Goal: Communication & Community: Answer question/provide support

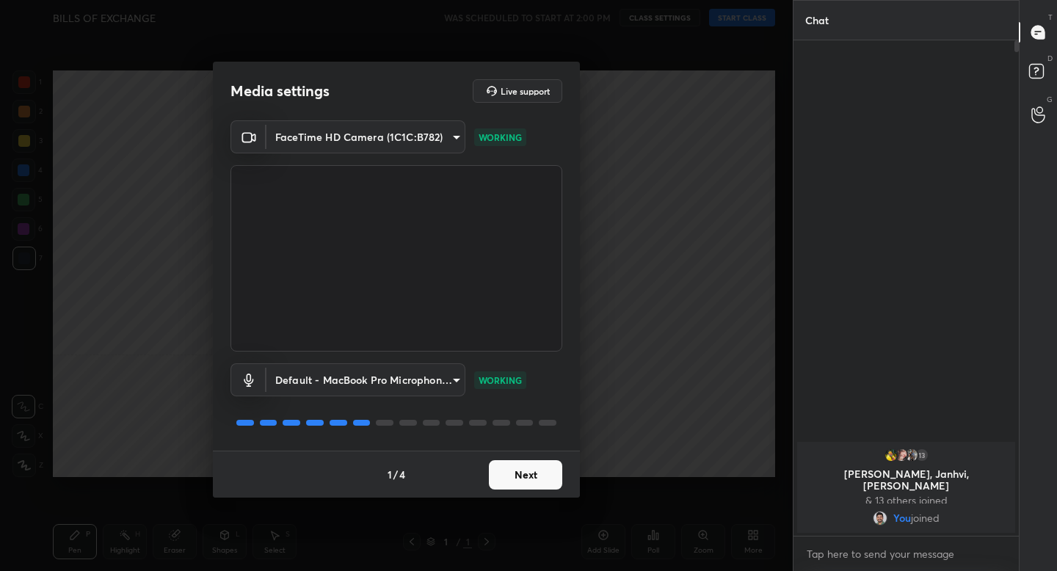
click at [511, 482] on button "Next" at bounding box center [525, 474] width 73 height 29
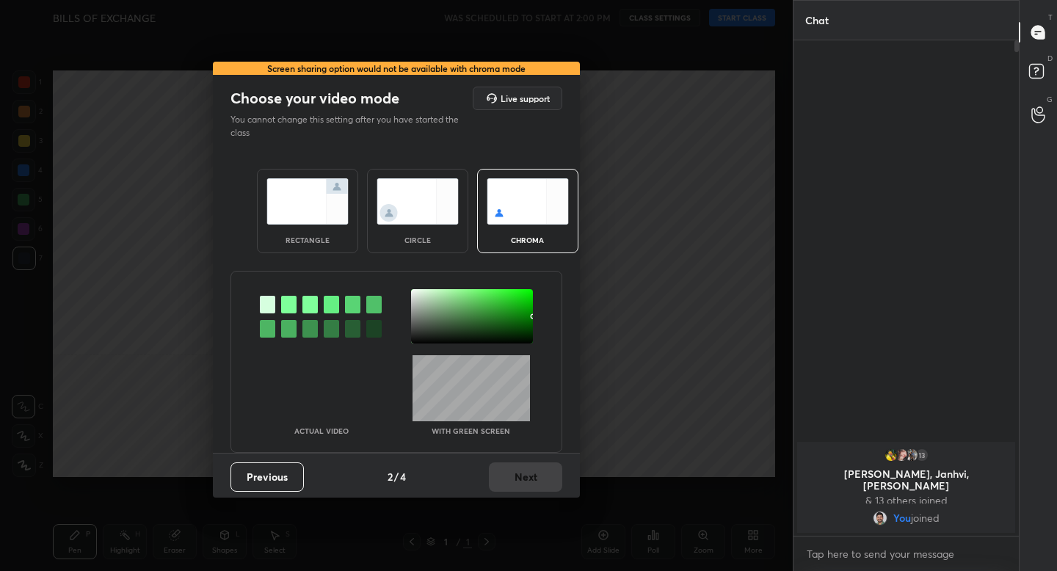
click at [343, 231] on div "rectangle" at bounding box center [307, 211] width 101 height 84
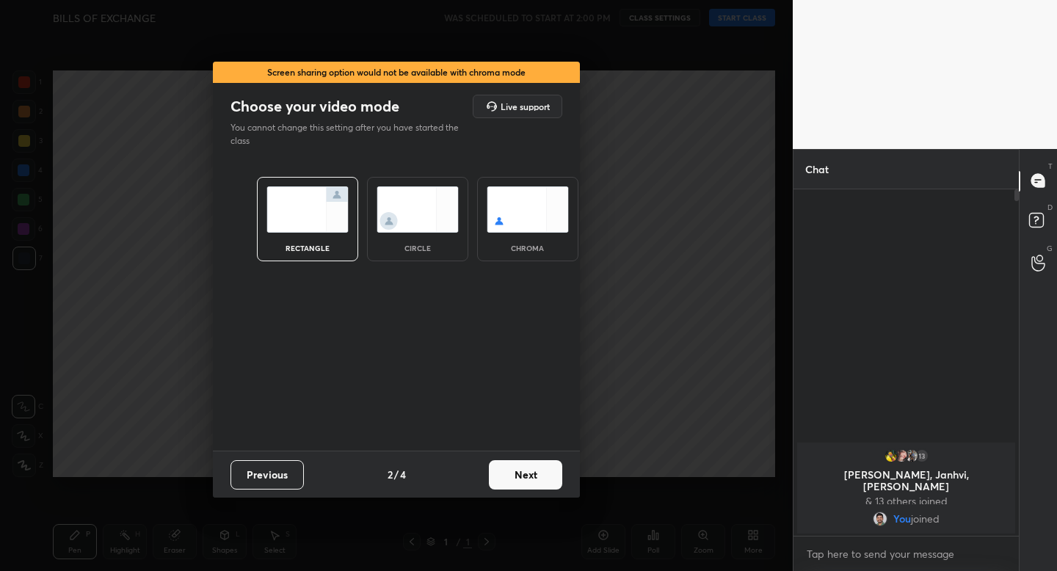
click at [525, 475] on button "Next" at bounding box center [525, 474] width 73 height 29
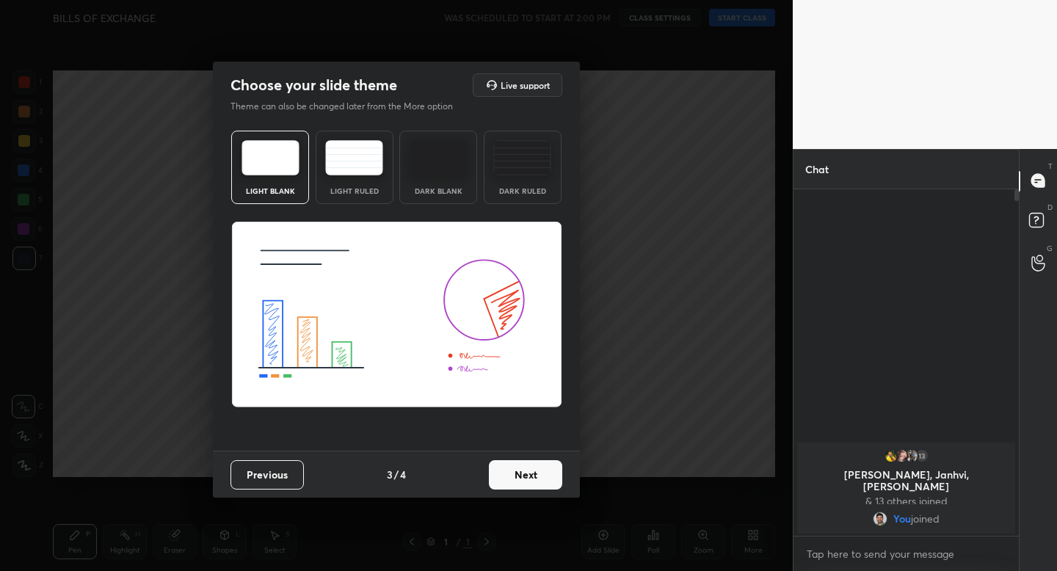
click at [362, 158] on img at bounding box center [354, 157] width 58 height 35
click at [523, 469] on button "Next" at bounding box center [525, 474] width 73 height 29
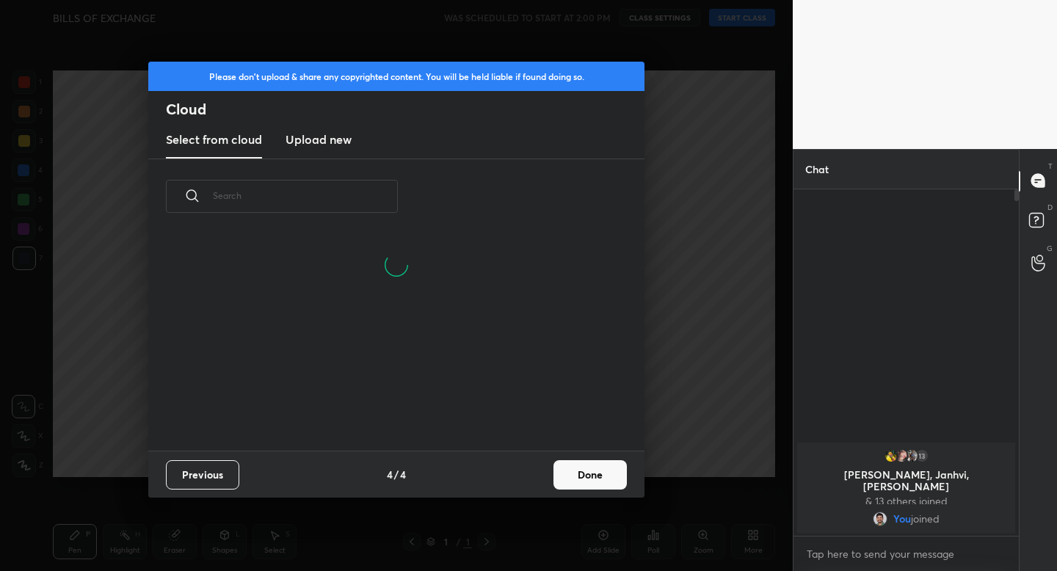
scroll to position [146, 471]
click at [577, 473] on button "Done" at bounding box center [589, 474] width 73 height 29
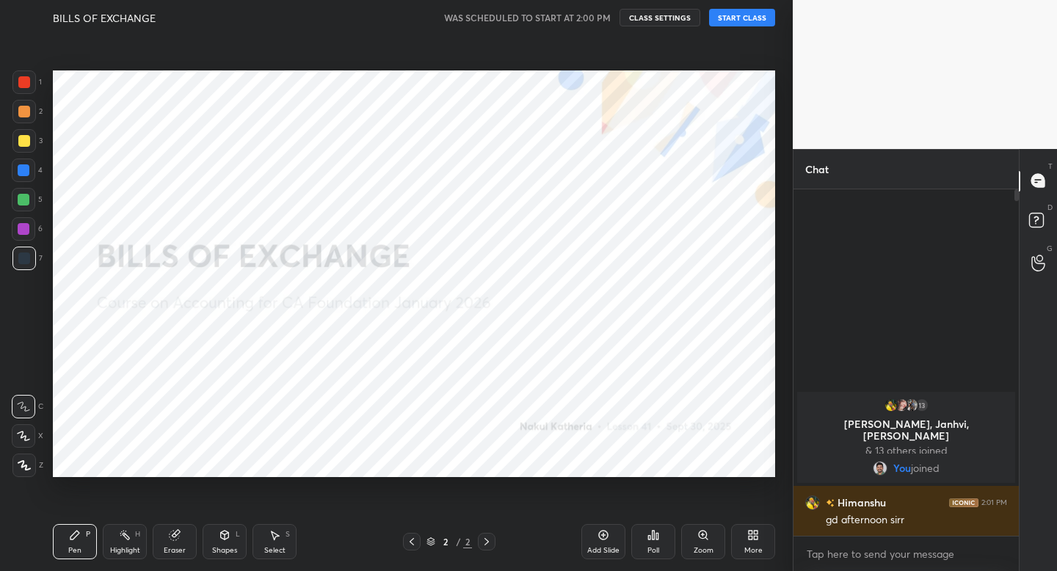
click at [737, 27] on div "BILLS OF EXCHANGE WAS SCHEDULED TO START AT 2:00 PM CLASS SETTINGS START CLASS" at bounding box center [414, 17] width 722 height 35
click at [737, 21] on button "START CLASS" at bounding box center [742, 18] width 66 height 18
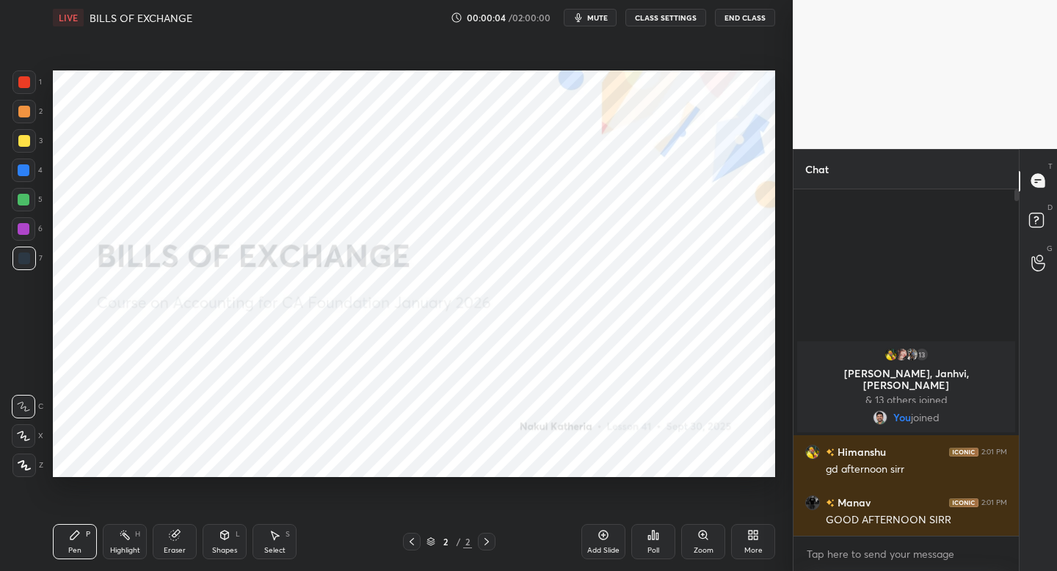
click at [601, 21] on span "mute" at bounding box center [597, 17] width 21 height 10
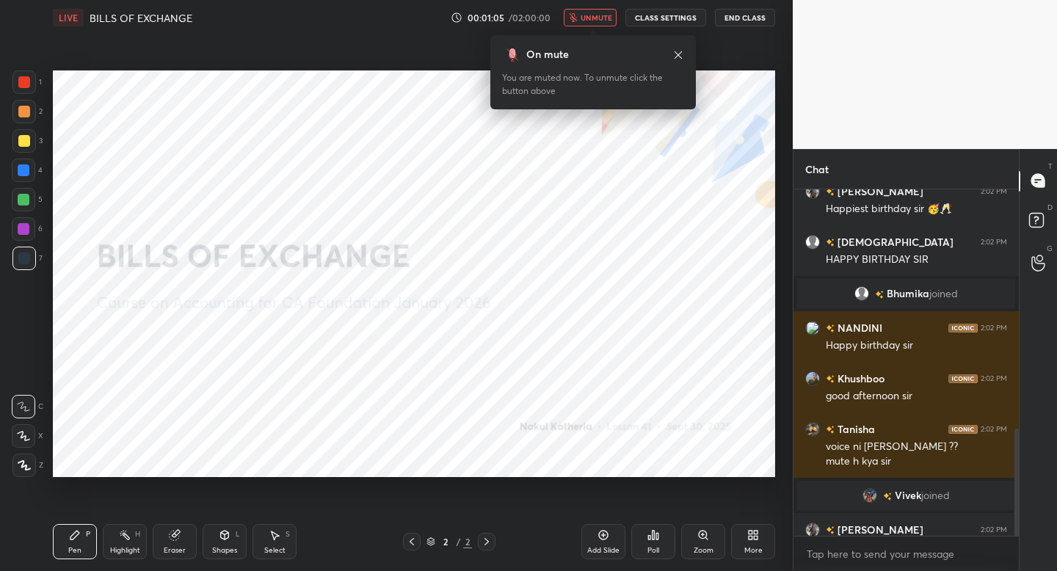
scroll to position [774, 0]
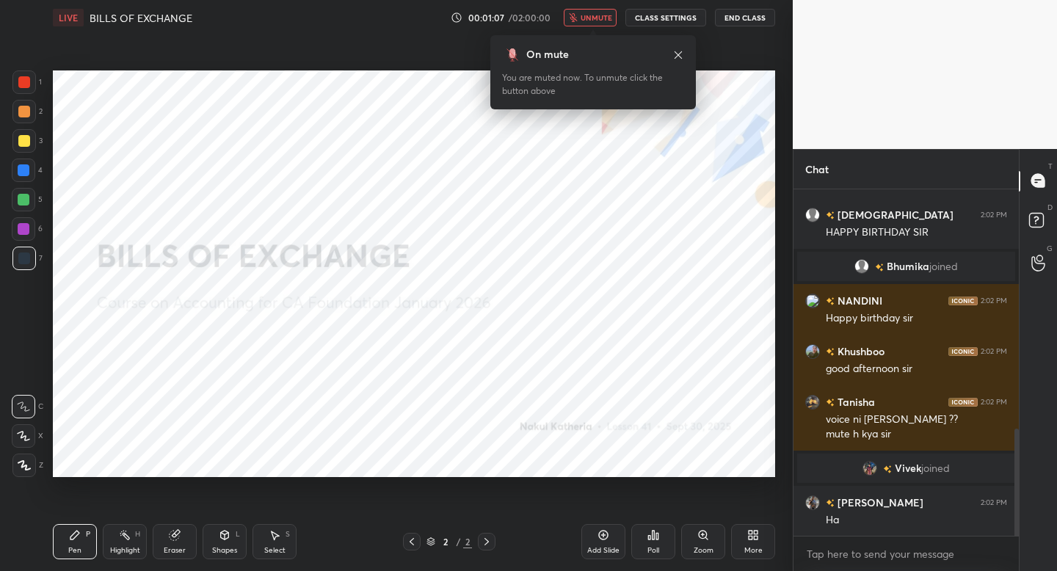
click at [589, 15] on span "unmute" at bounding box center [596, 17] width 32 height 10
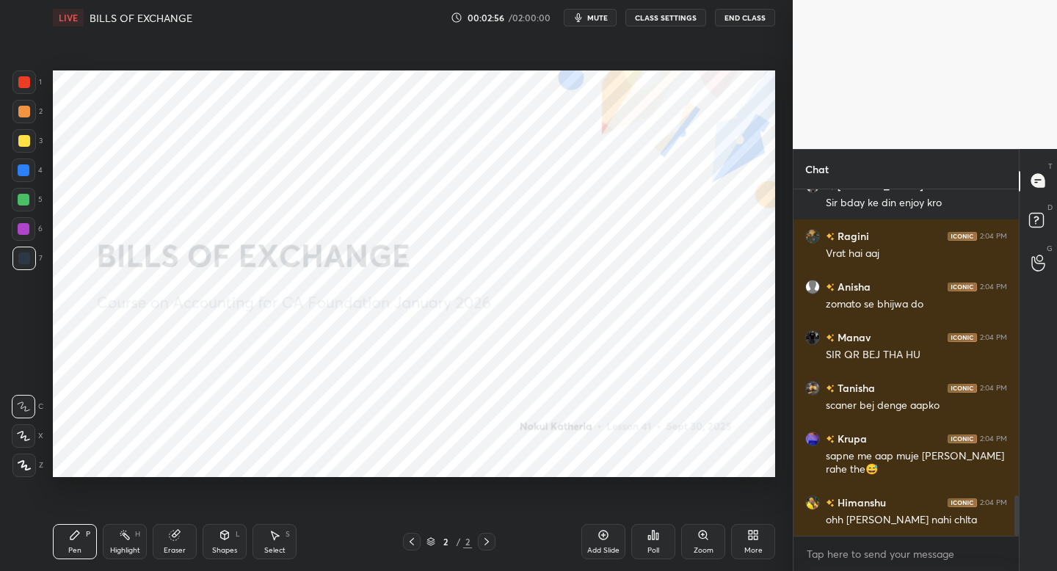
scroll to position [2658, 0]
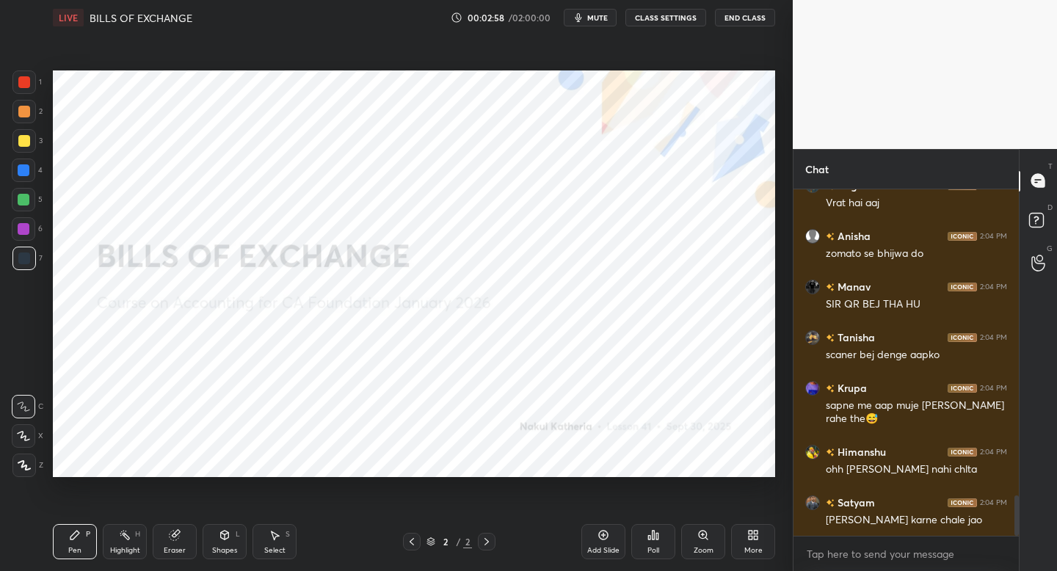
click at [587, 20] on button "mute" at bounding box center [590, 18] width 53 height 18
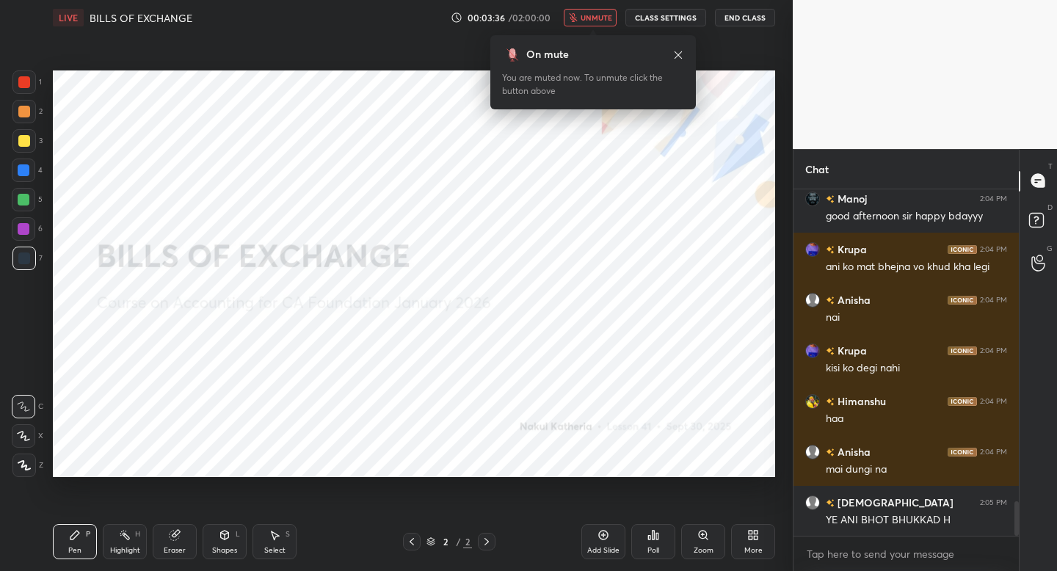
scroll to position [3178, 0]
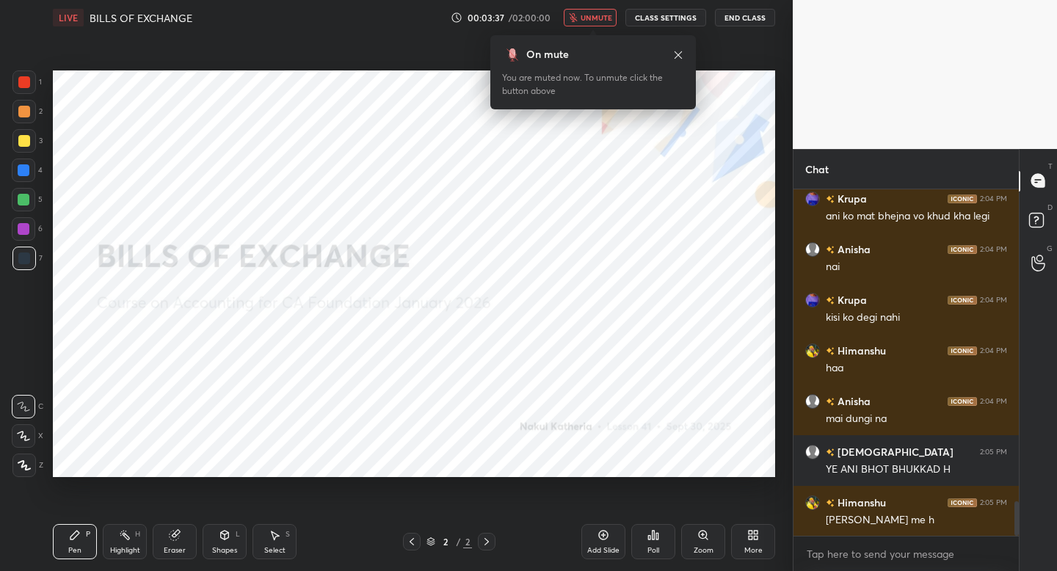
click at [587, 20] on span "unmute" at bounding box center [596, 17] width 32 height 10
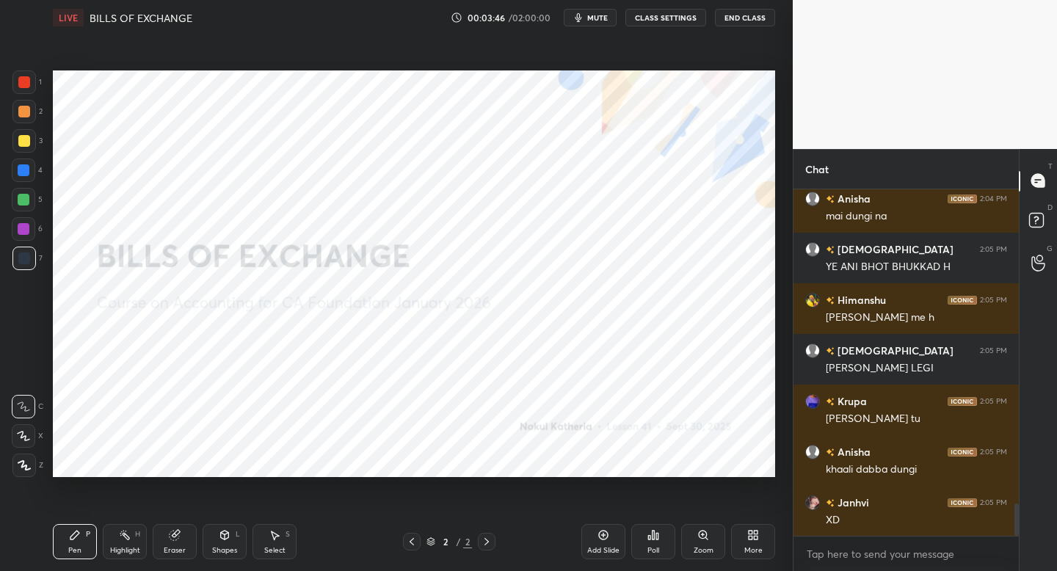
scroll to position [3431, 0]
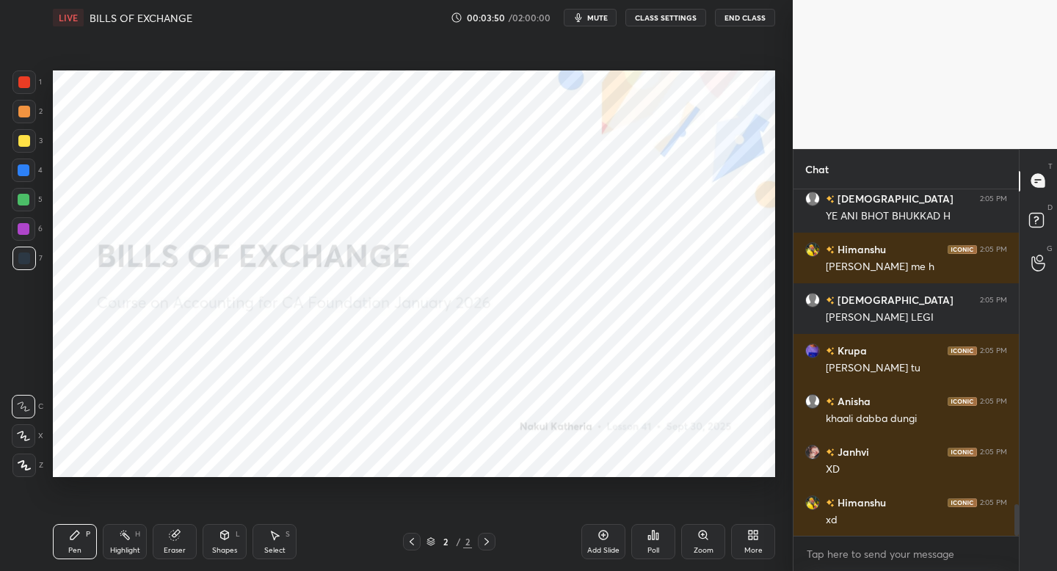
click at [580, 10] on button "mute" at bounding box center [590, 18] width 53 height 18
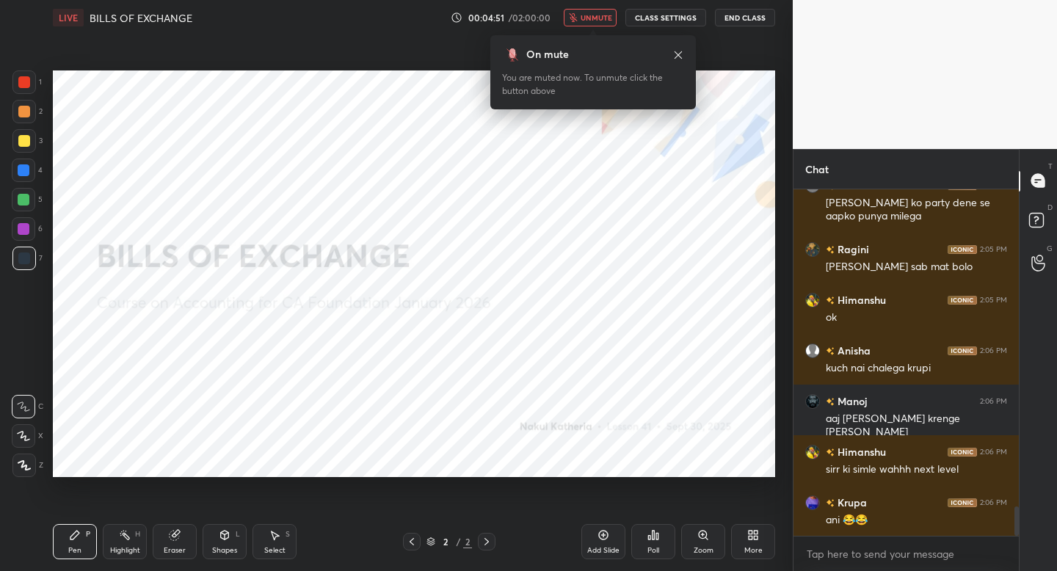
scroll to position [3764, 0]
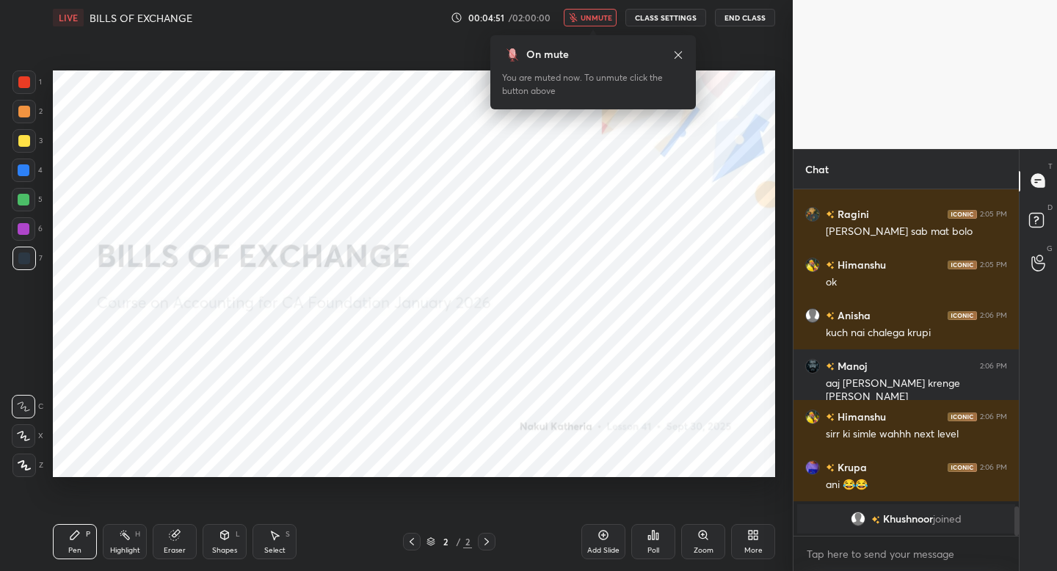
click at [586, 15] on span "unmute" at bounding box center [596, 17] width 32 height 10
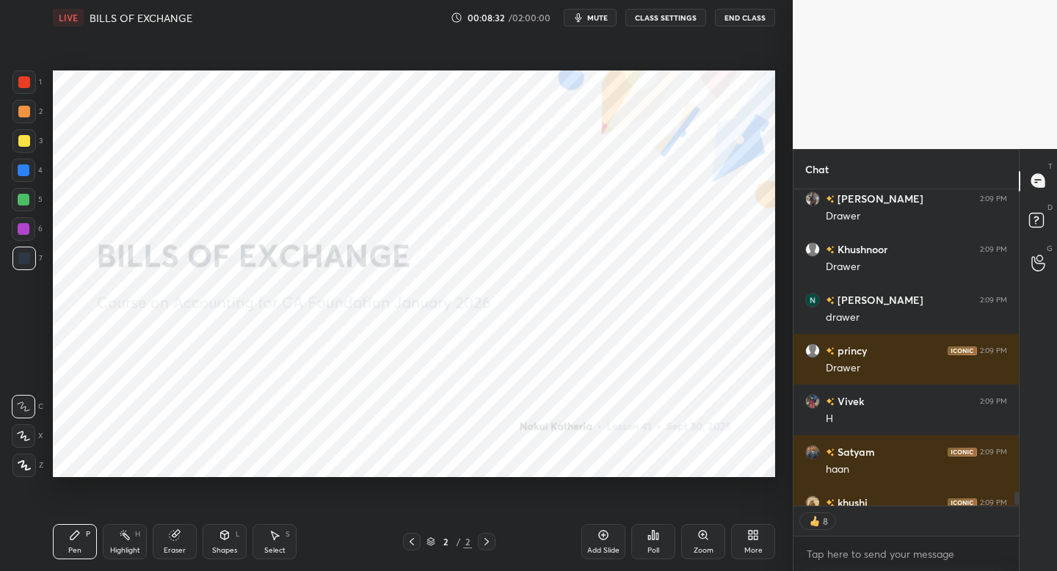
scroll to position [8223, 0]
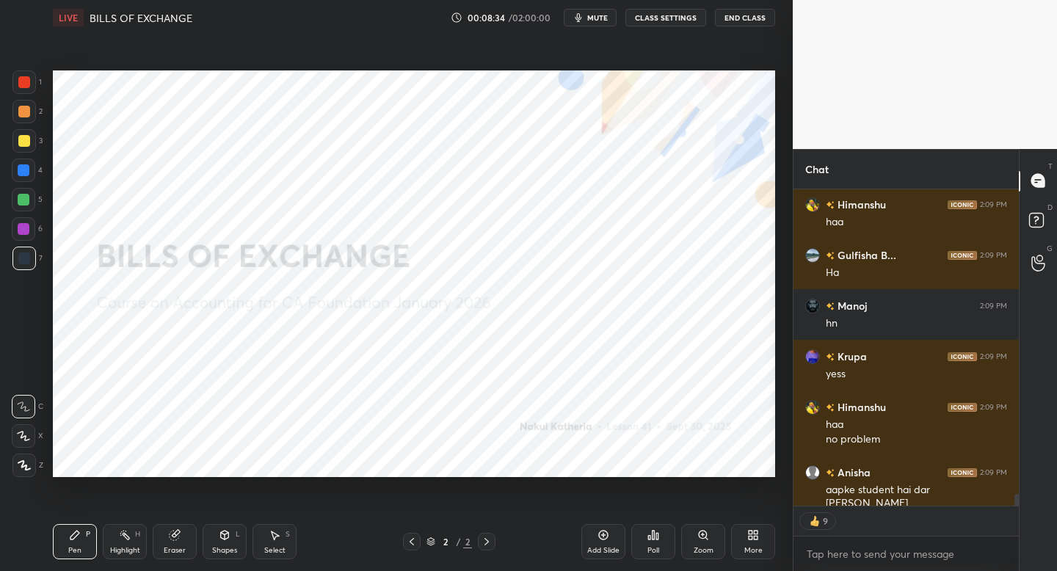
click at [753, 543] on div "More" at bounding box center [753, 541] width 44 height 35
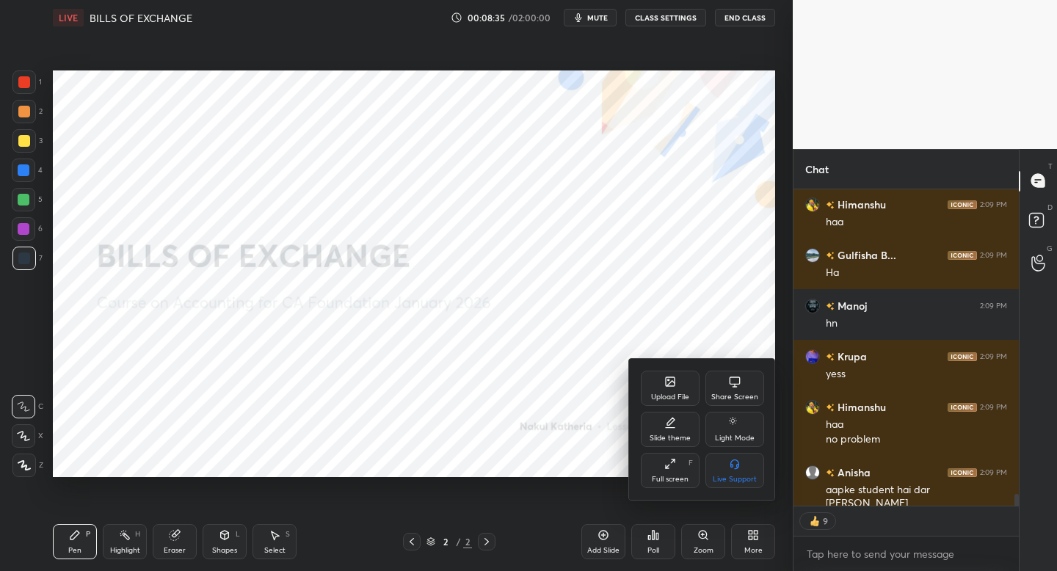
click at [660, 389] on div "Upload File" at bounding box center [670, 388] width 59 height 35
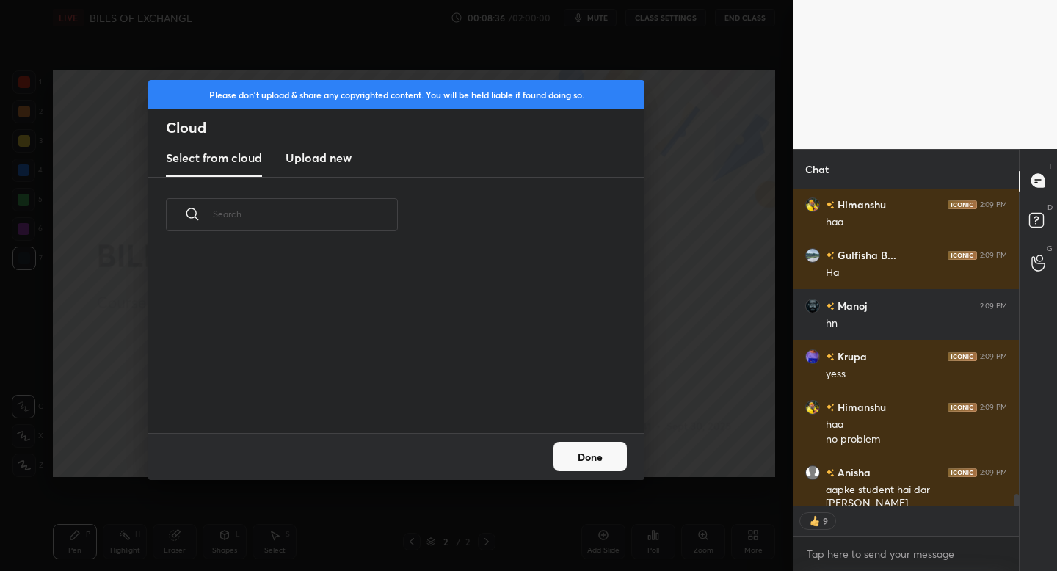
scroll to position [181, 471]
click at [318, 156] on h3 "Upload new" at bounding box center [318, 158] width 66 height 18
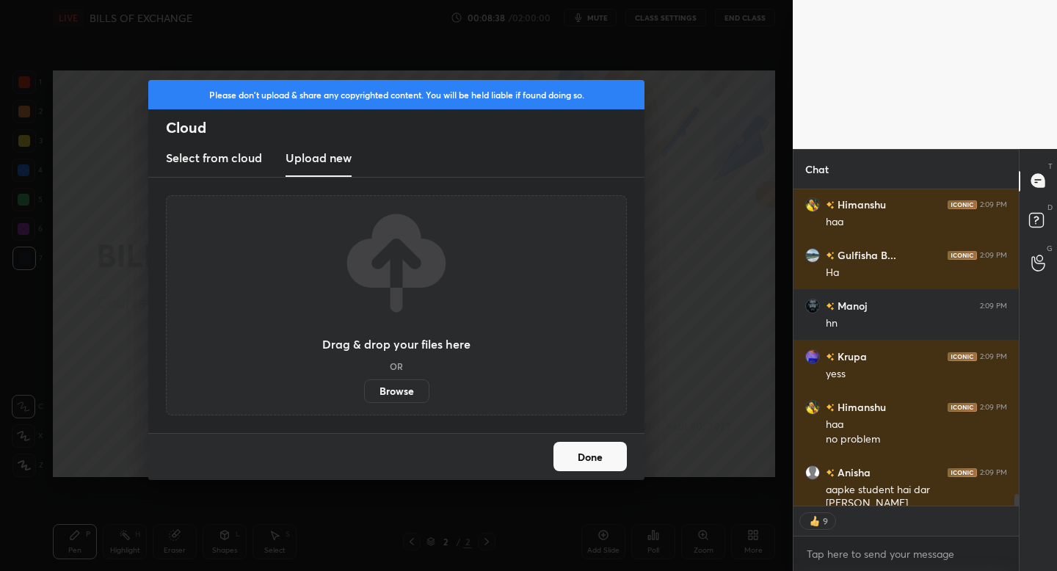
click at [404, 396] on label "Browse" at bounding box center [396, 390] width 65 height 23
click at [364, 396] on input "Browse" at bounding box center [364, 390] width 0 height 23
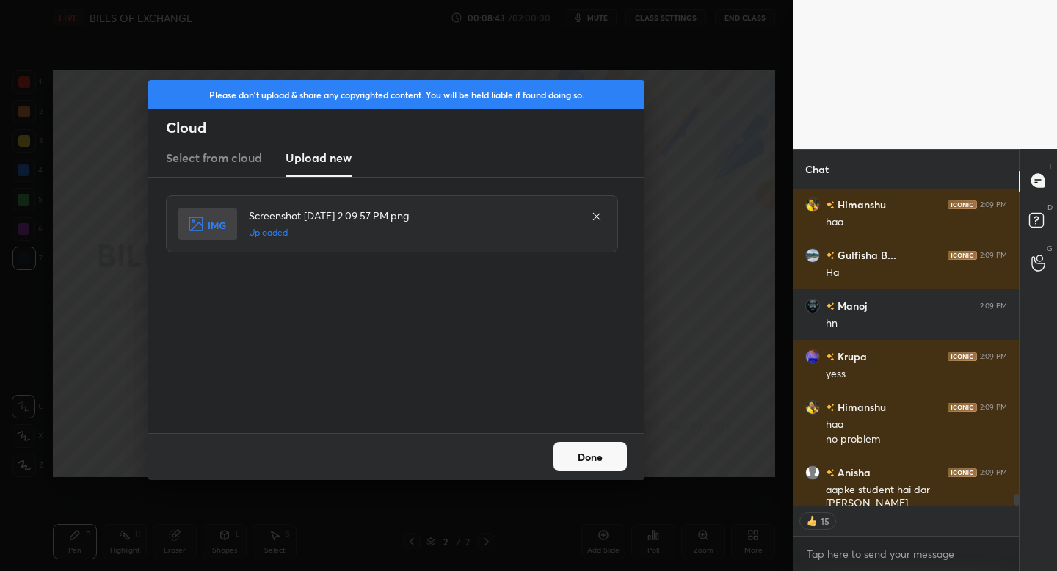
scroll to position [8274, 0]
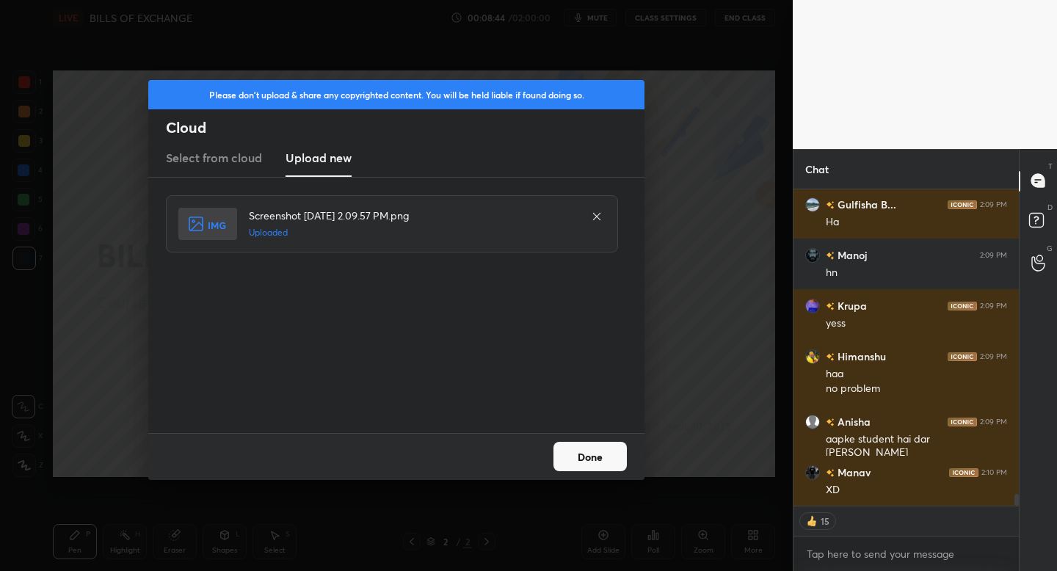
click at [586, 464] on button "Done" at bounding box center [589, 456] width 73 height 29
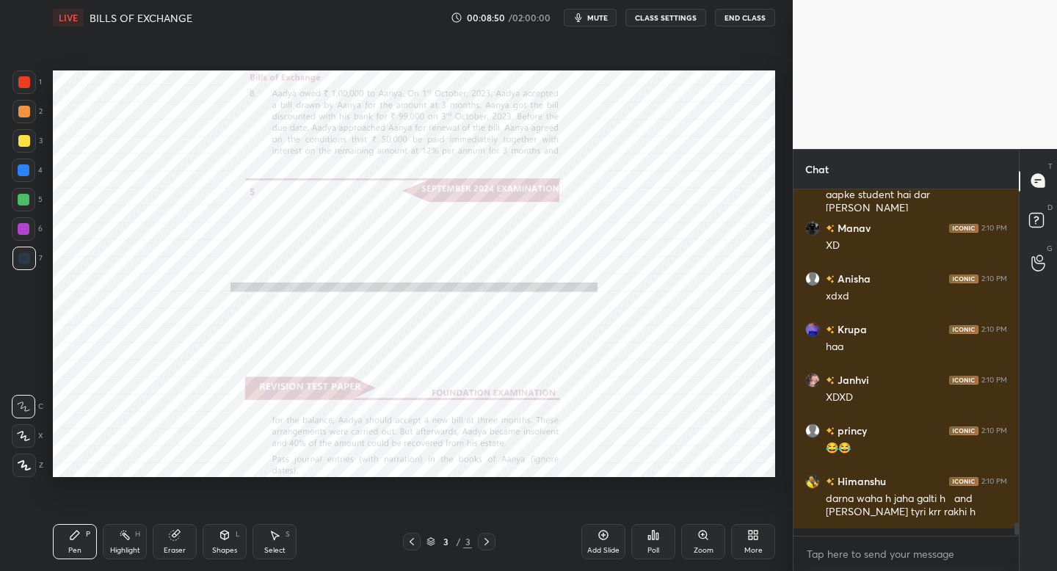
scroll to position [8510, 0]
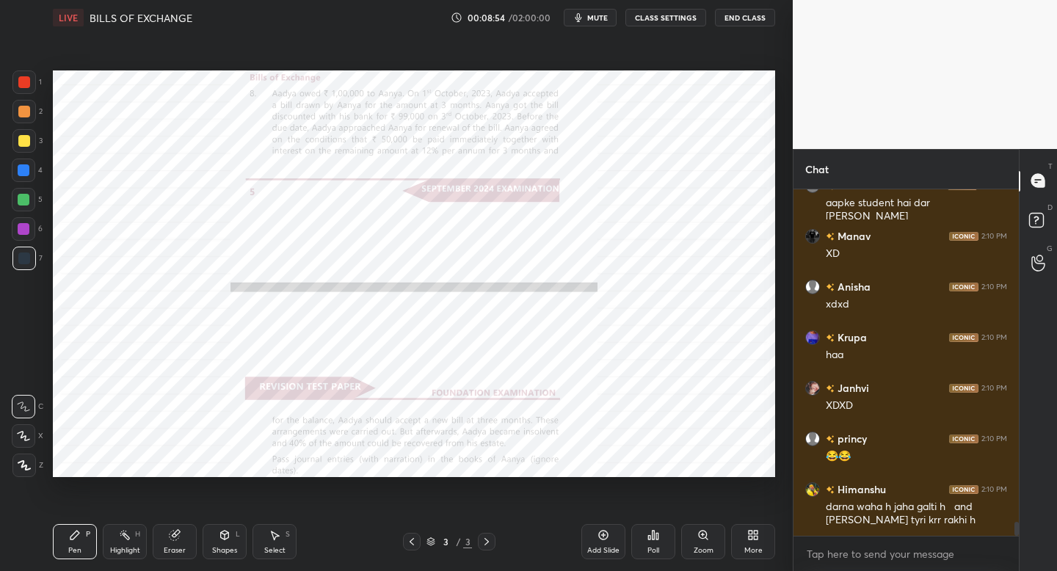
click at [29, 459] on div at bounding box center [23, 464] width 23 height 23
click at [229, 544] on div "Shapes L" at bounding box center [225, 541] width 44 height 35
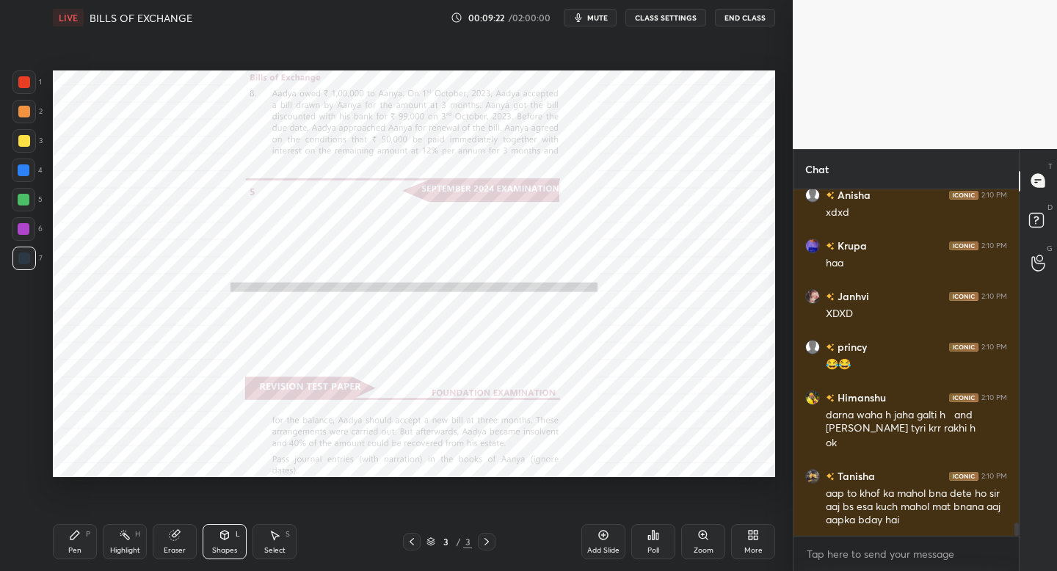
scroll to position [8652, 0]
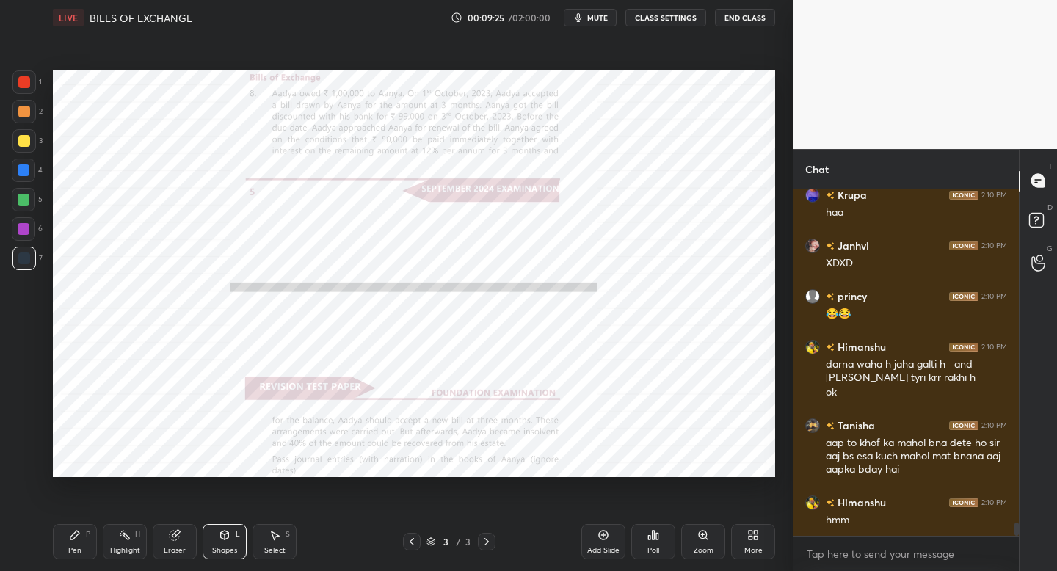
click at [594, 23] on button "mute" at bounding box center [590, 18] width 53 height 18
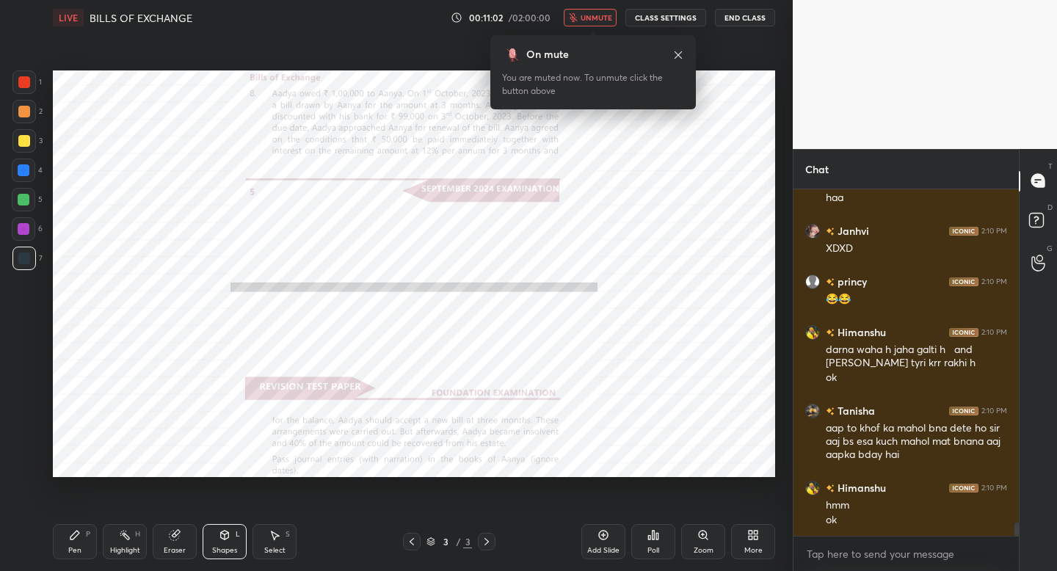
click at [594, 23] on button "unmute" at bounding box center [590, 18] width 53 height 18
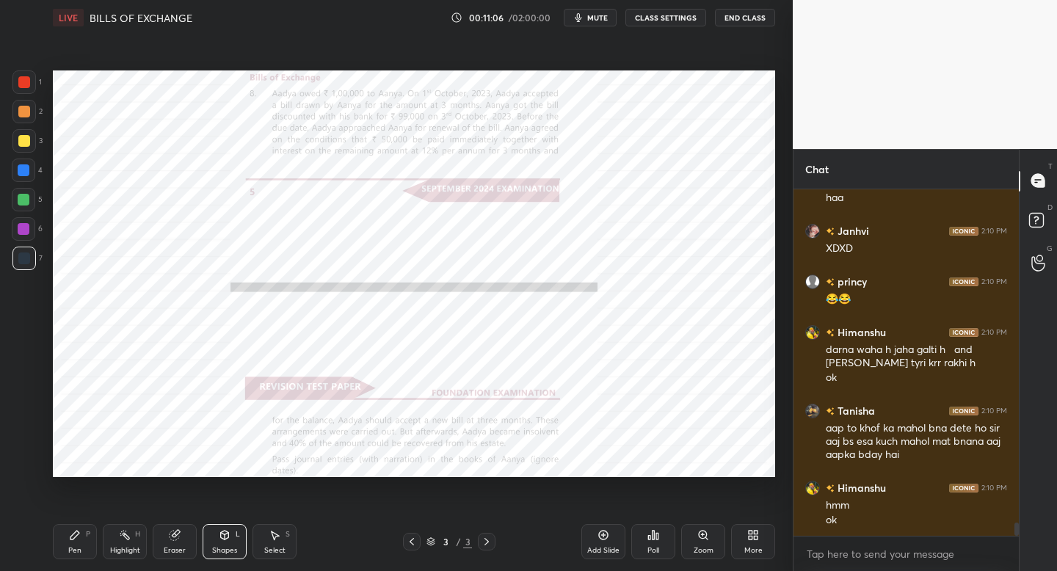
click at [594, 23] on button "mute" at bounding box center [590, 18] width 53 height 18
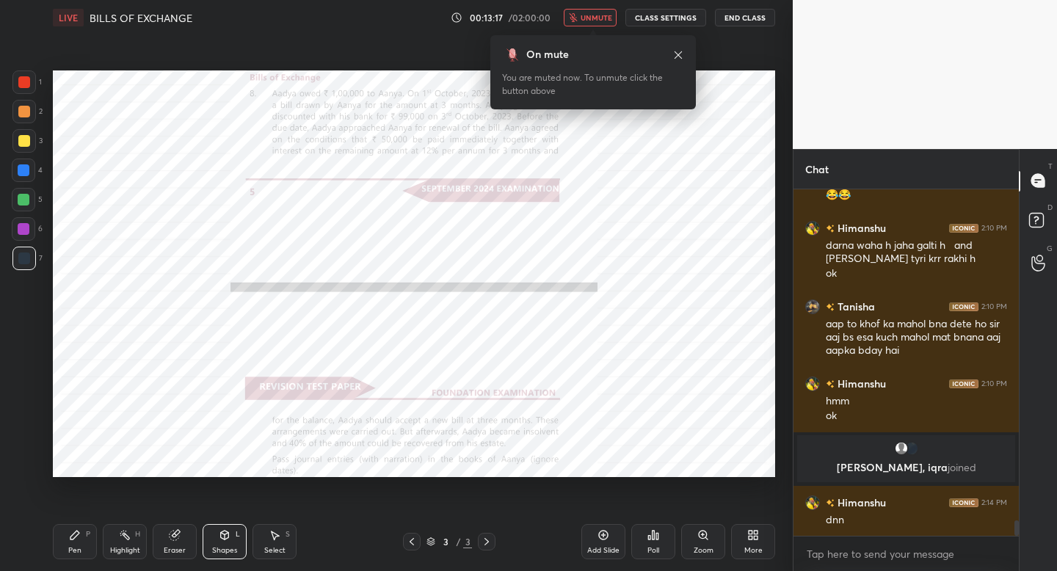
scroll to position [7319, 0]
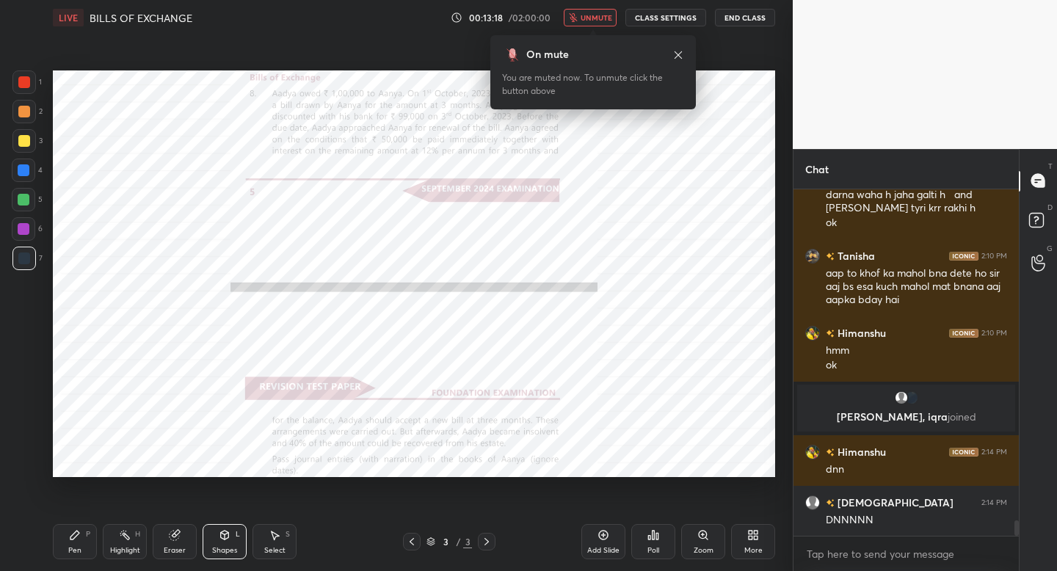
click at [588, 21] on span "unmute" at bounding box center [596, 17] width 32 height 10
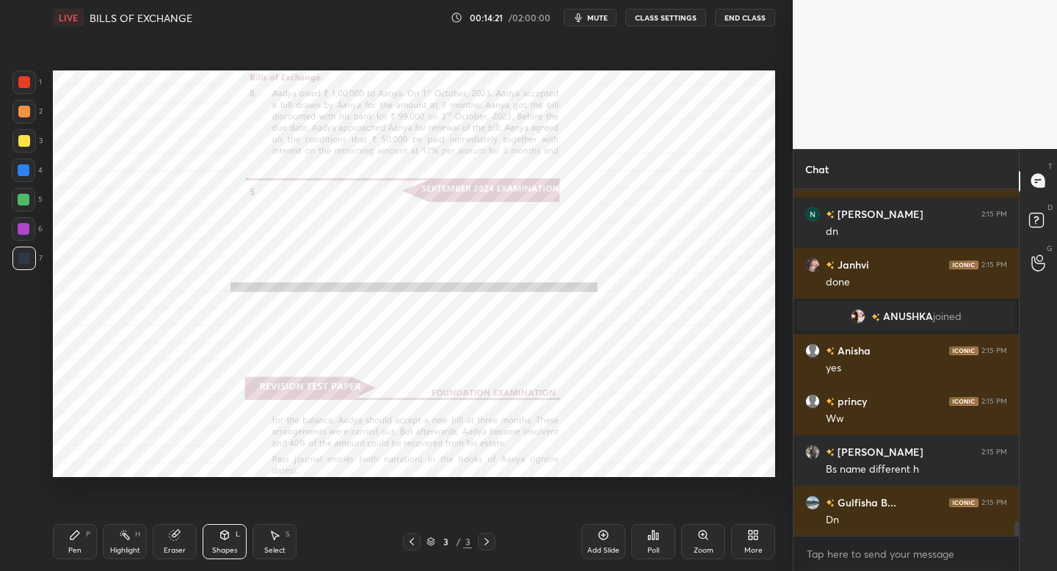
scroll to position [8039, 0]
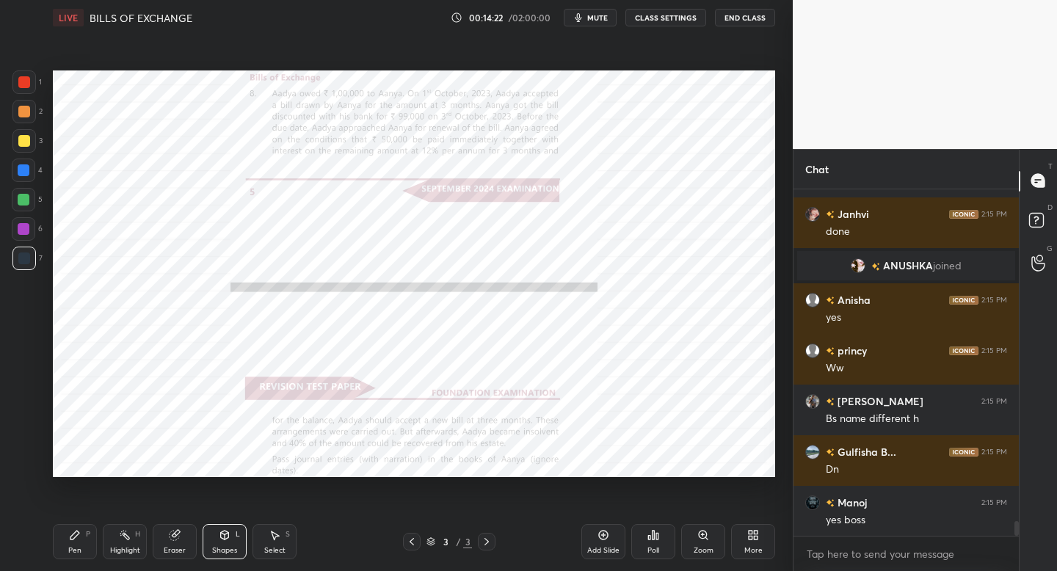
click at [748, 547] on div "More" at bounding box center [753, 550] width 18 height 7
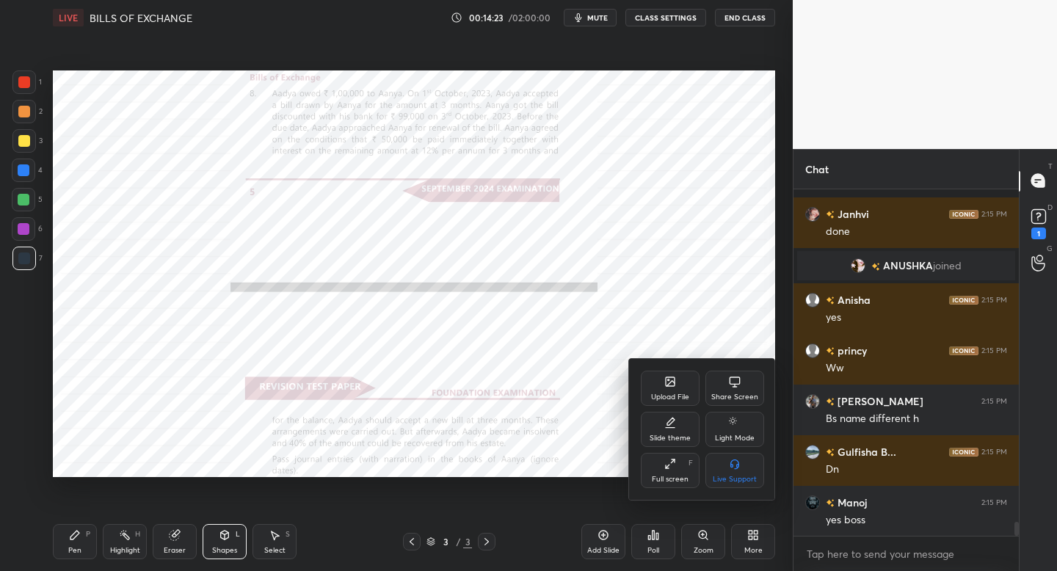
scroll to position [8102, 0]
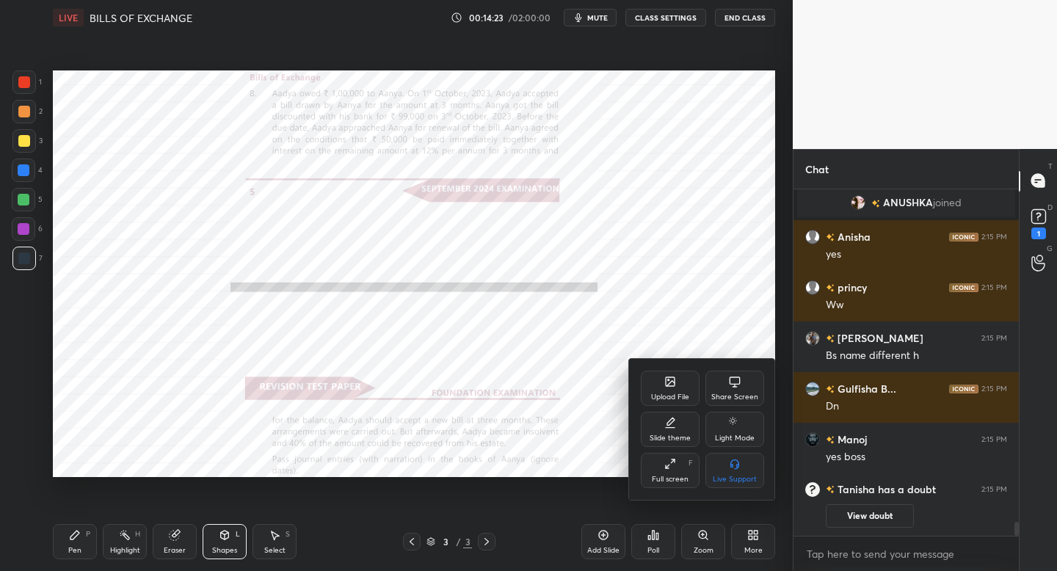
click at [656, 389] on div "Upload File" at bounding box center [670, 388] width 59 height 35
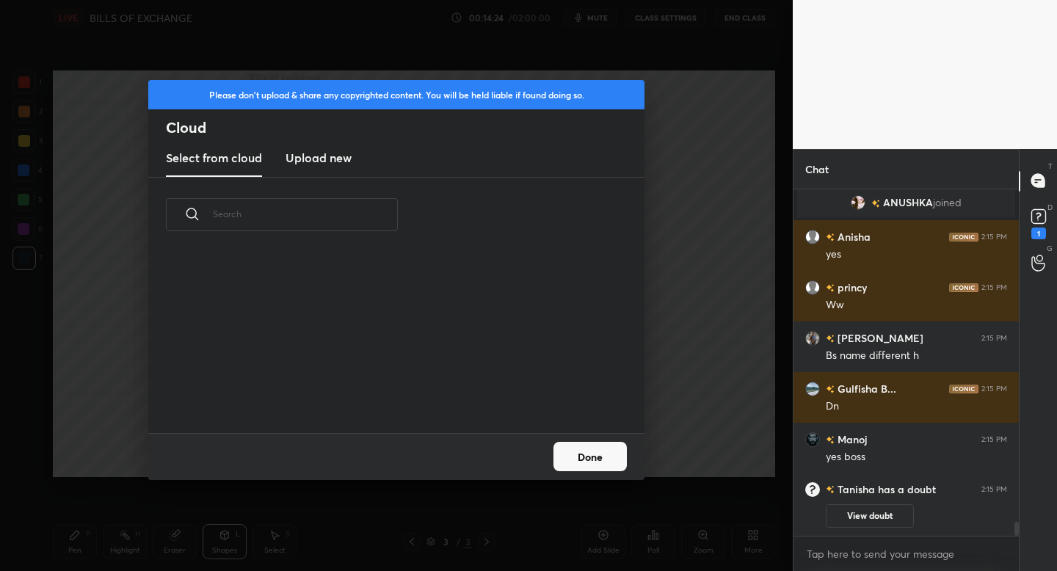
scroll to position [181, 471]
click at [305, 156] on h3 "Upload new" at bounding box center [318, 158] width 66 height 18
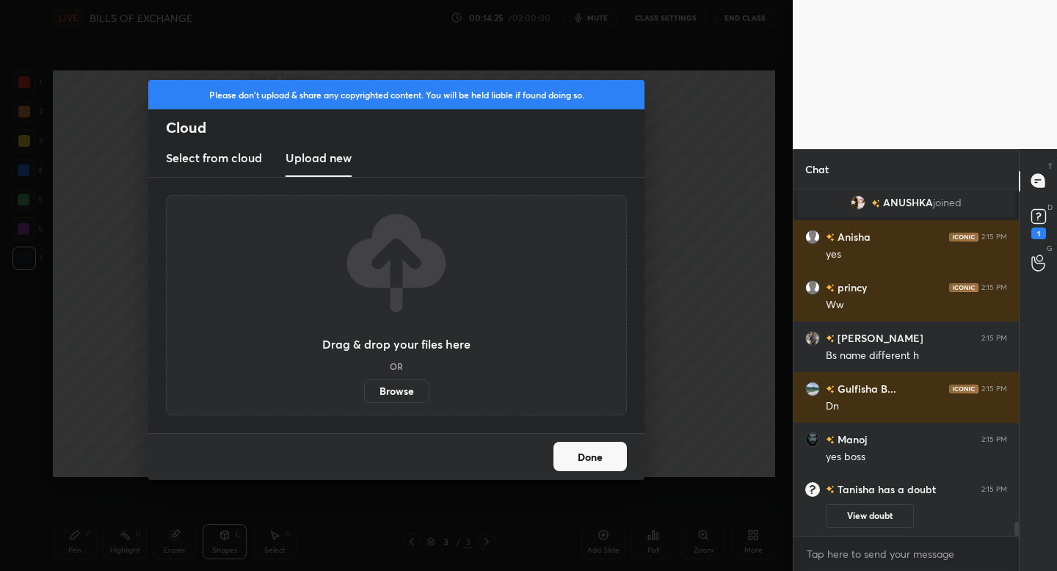
click at [398, 388] on label "Browse" at bounding box center [396, 390] width 65 height 23
click at [364, 388] on input "Browse" at bounding box center [364, 390] width 0 height 23
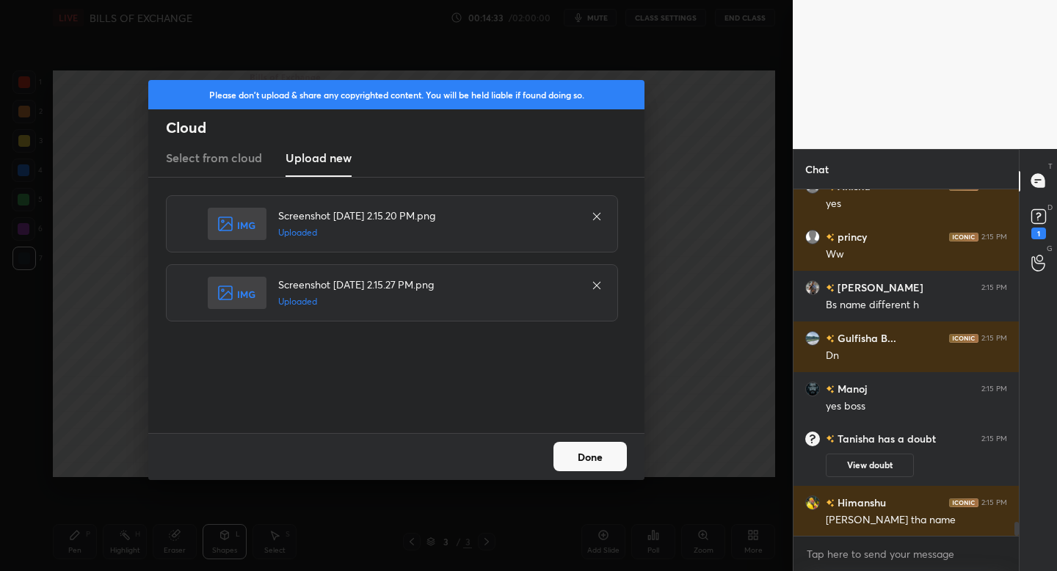
scroll to position [8139, 0]
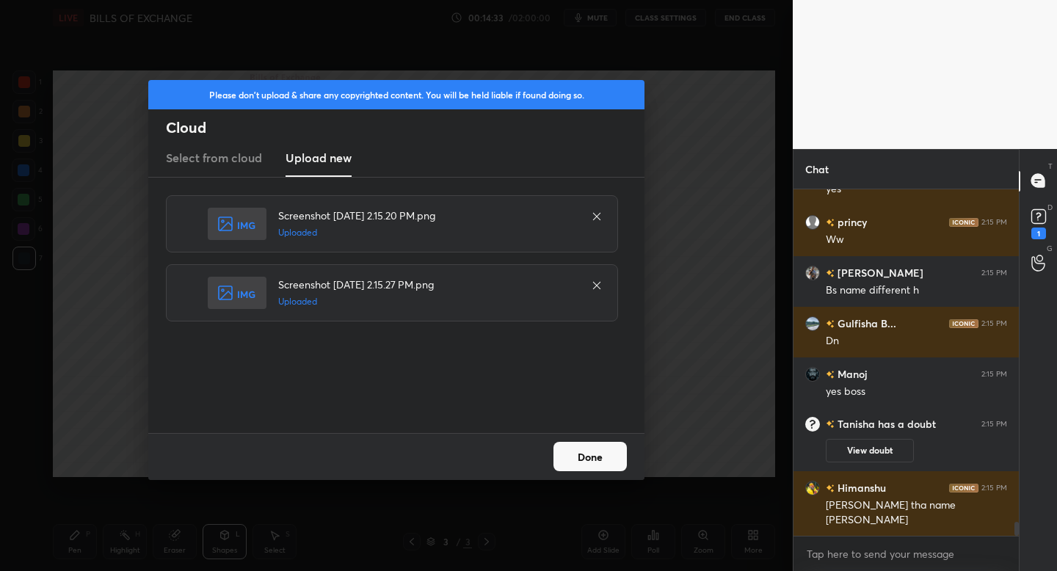
click at [584, 444] on button "Done" at bounding box center [589, 456] width 73 height 29
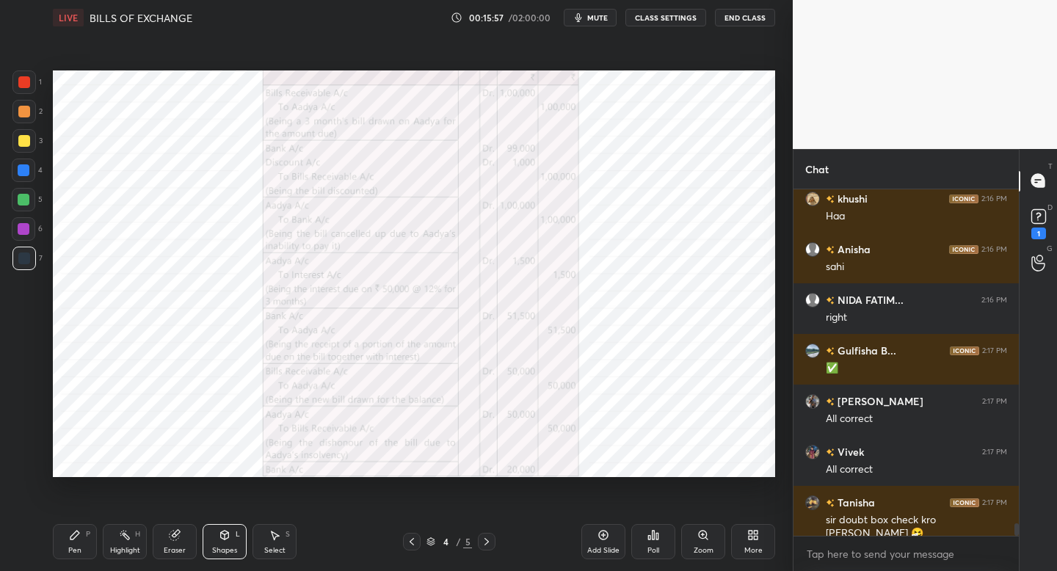
scroll to position [9163, 0]
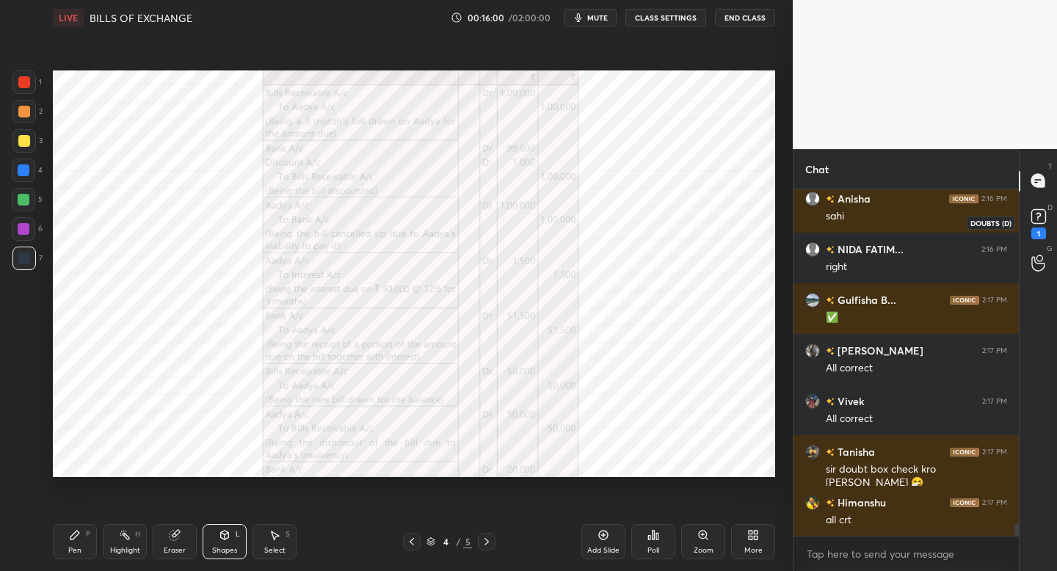
click at [1037, 222] on rect at bounding box center [1038, 216] width 14 height 14
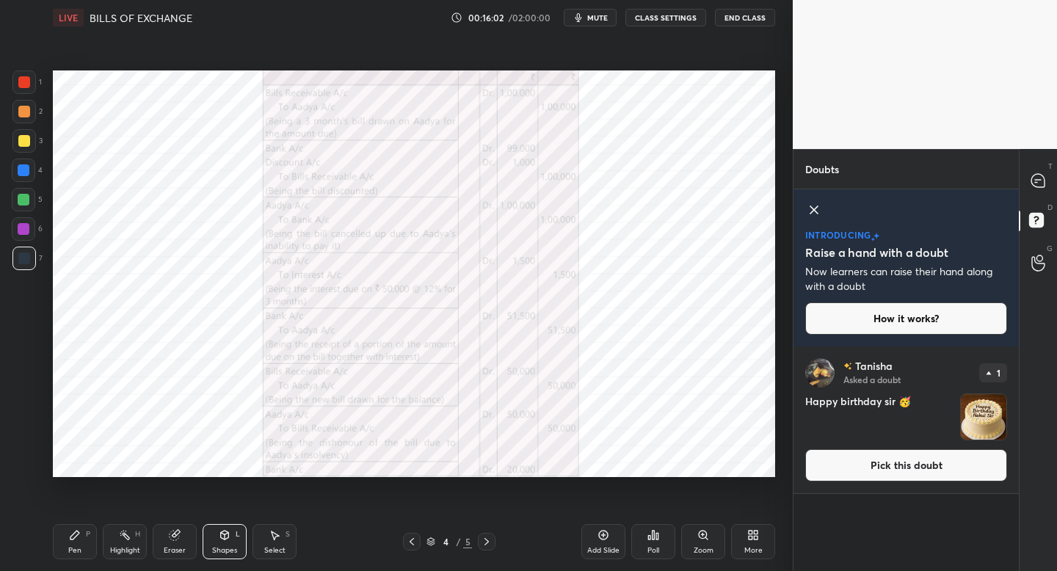
click at [905, 475] on button "Pick this doubt" at bounding box center [906, 465] width 202 height 32
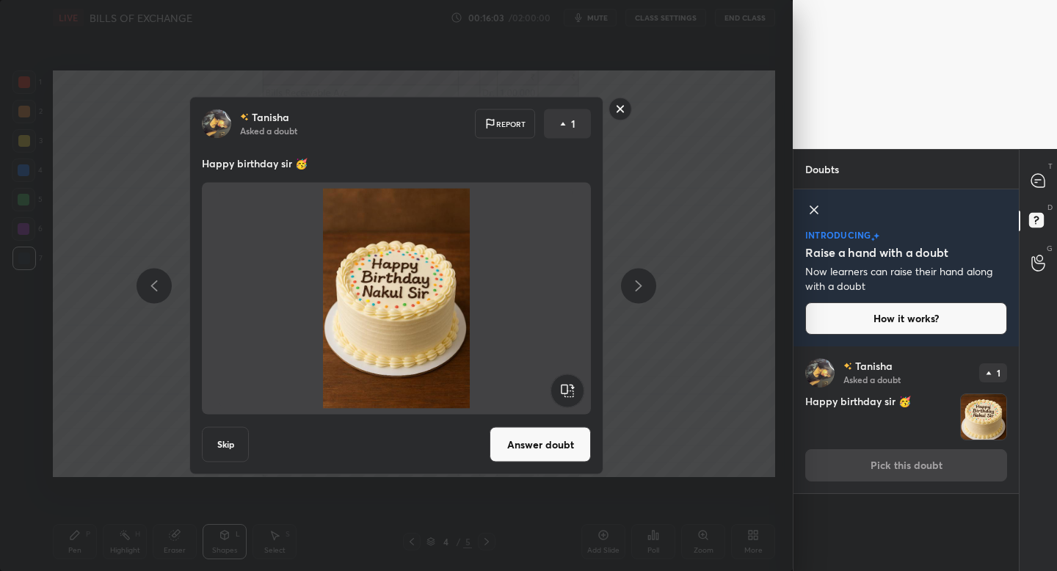
click at [541, 439] on button "Answer doubt" at bounding box center [539, 444] width 101 height 35
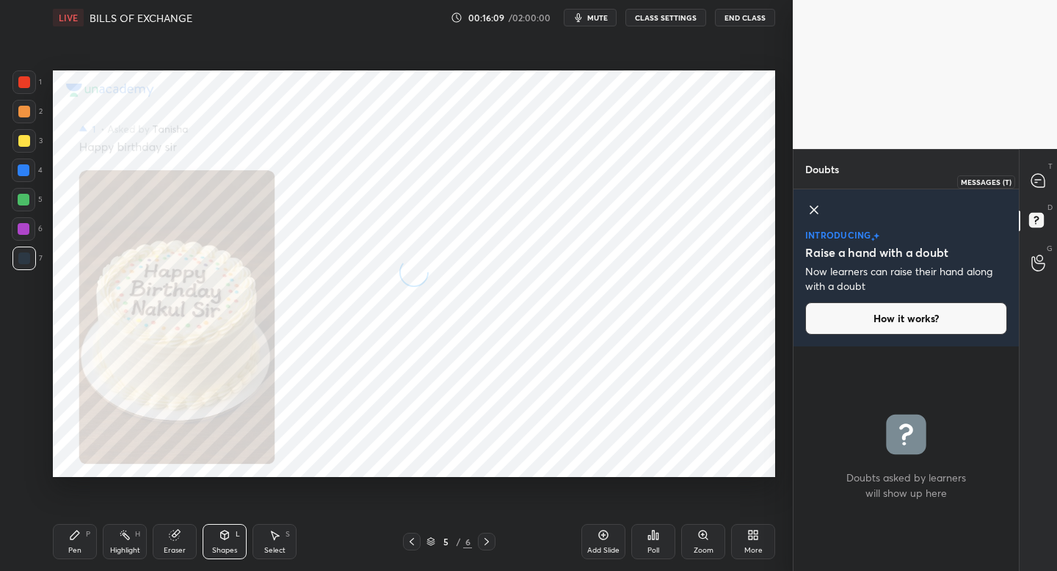
click at [1038, 185] on icon at bounding box center [1037, 180] width 13 height 13
type textarea "x"
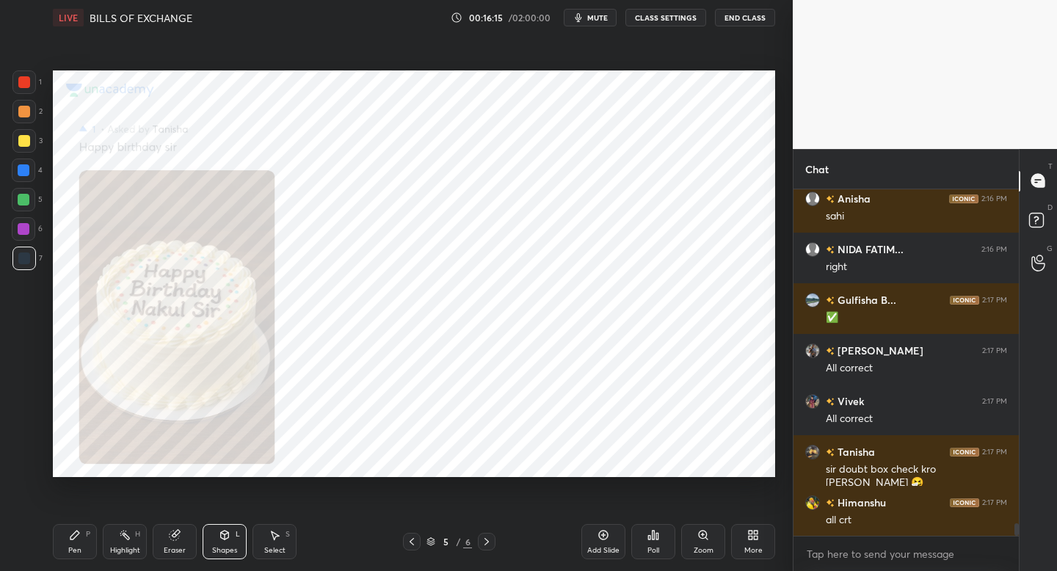
scroll to position [9412, 0]
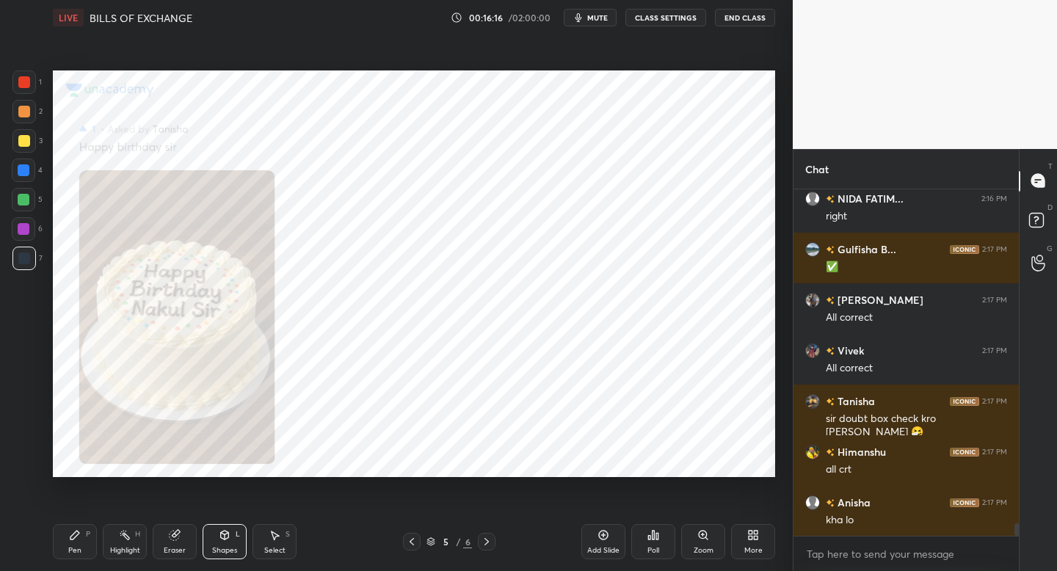
click at [281, 548] on div "Select" at bounding box center [274, 550] width 21 height 7
click at [86, 536] on div "P" at bounding box center [88, 533] width 4 height 7
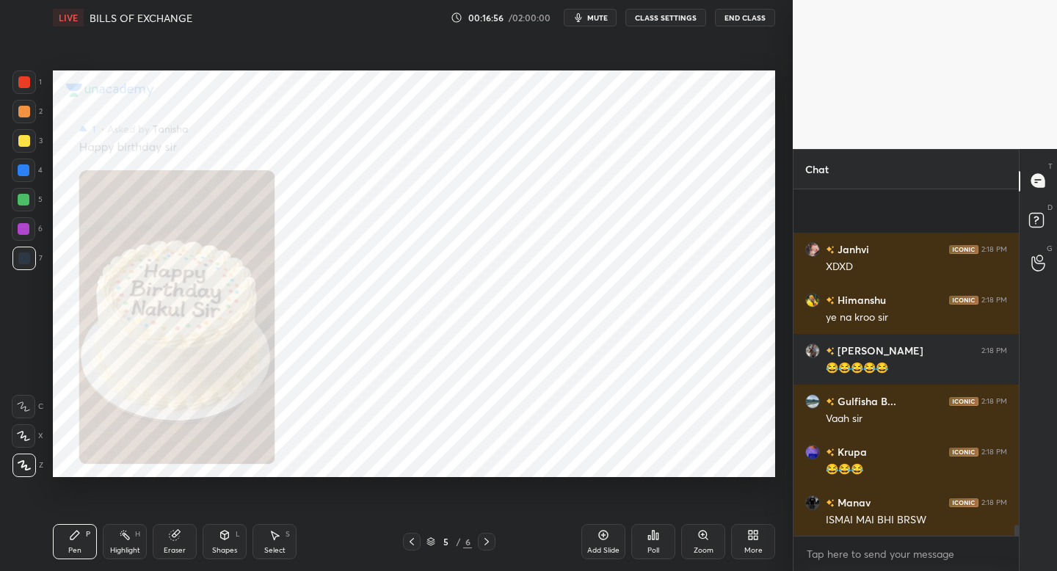
scroll to position [10829, 0]
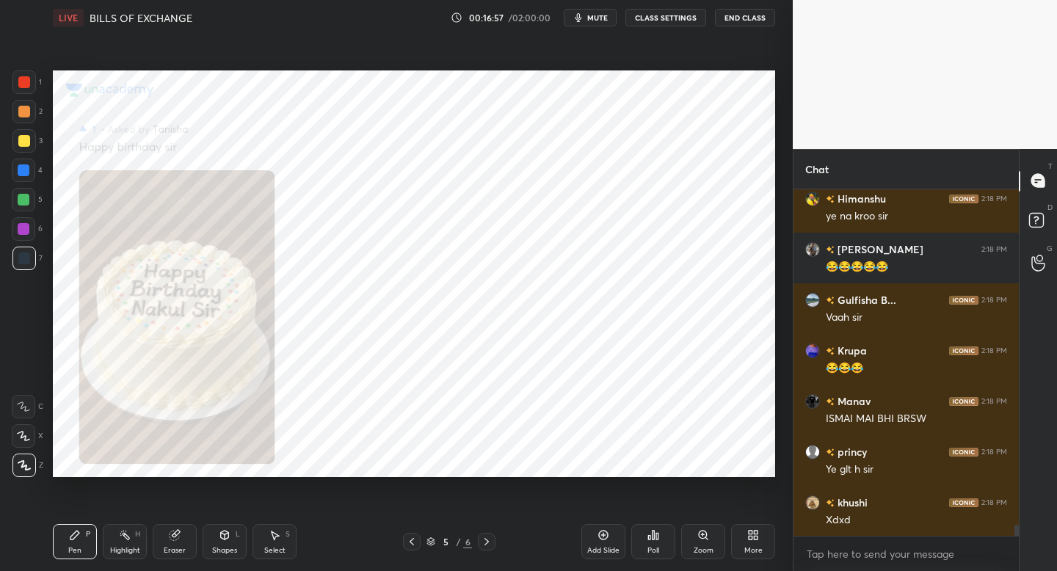
click at [591, 21] on span "mute" at bounding box center [597, 17] width 21 height 10
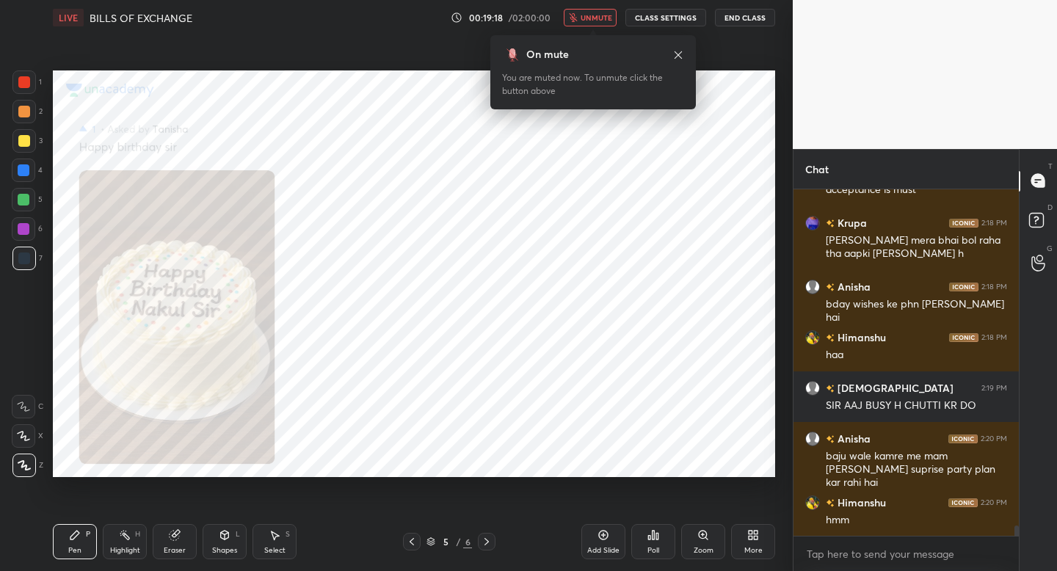
scroll to position [11643, 0]
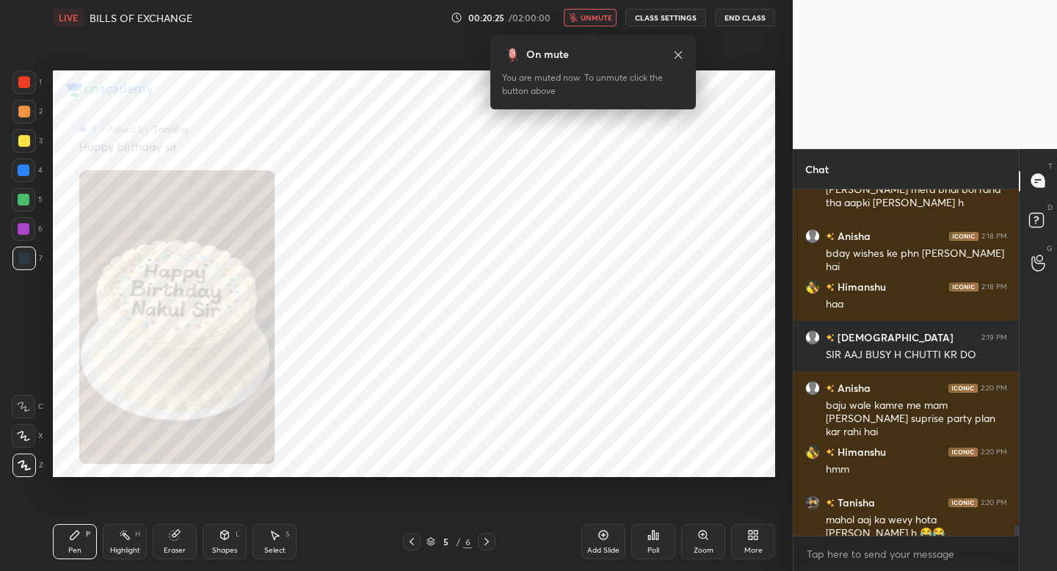
click at [591, 21] on span "unmute" at bounding box center [596, 17] width 32 height 10
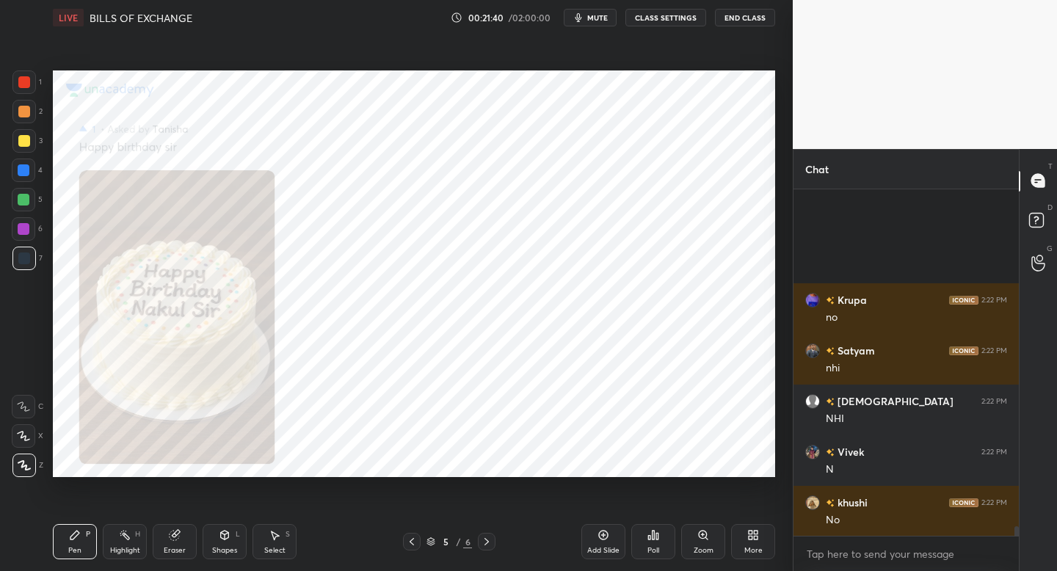
scroll to position [12163, 0]
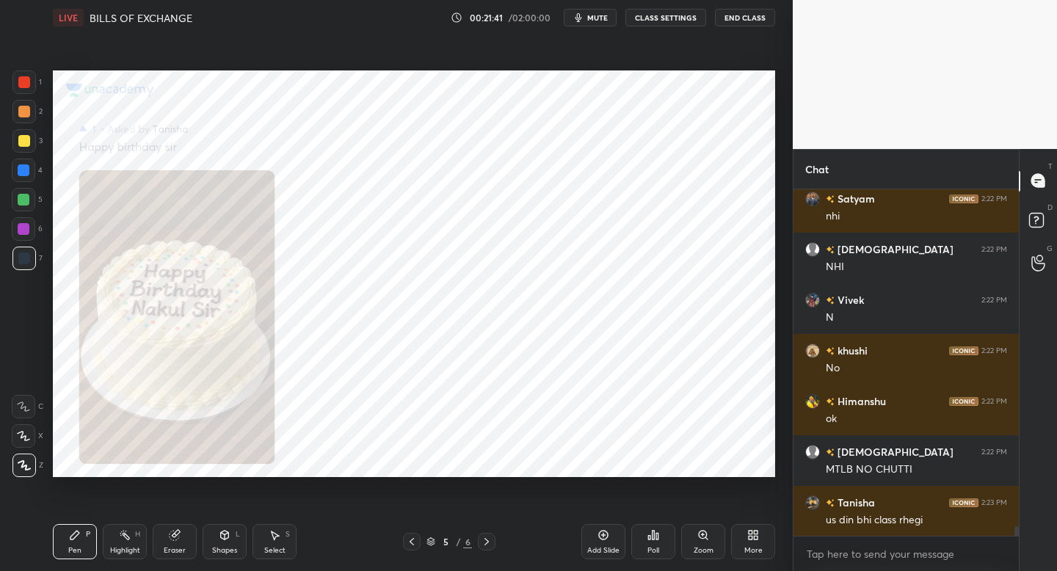
click at [750, 542] on div "More" at bounding box center [753, 541] width 44 height 35
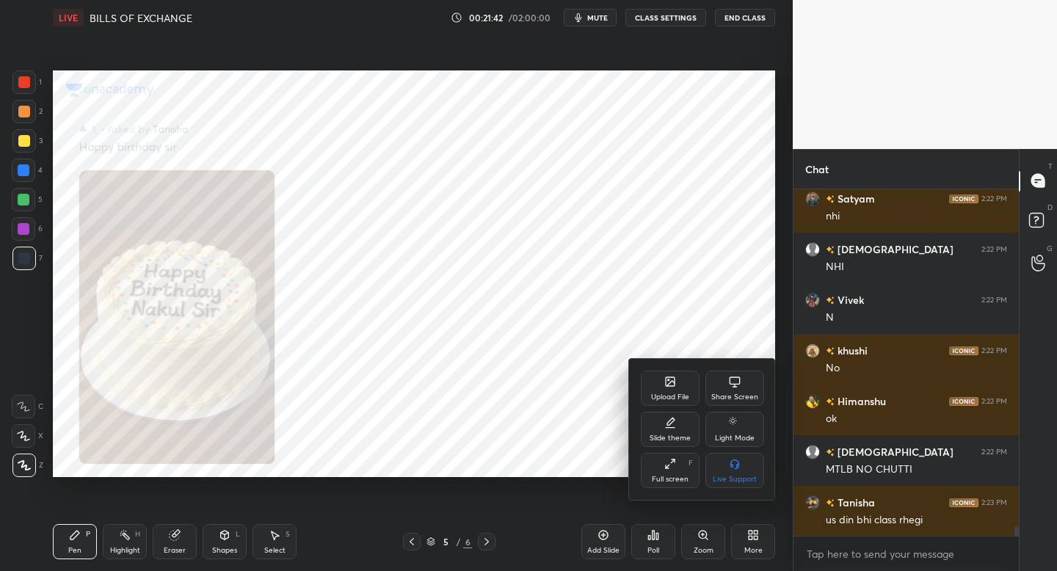
click at [659, 394] on div "Upload File" at bounding box center [670, 396] width 38 height 7
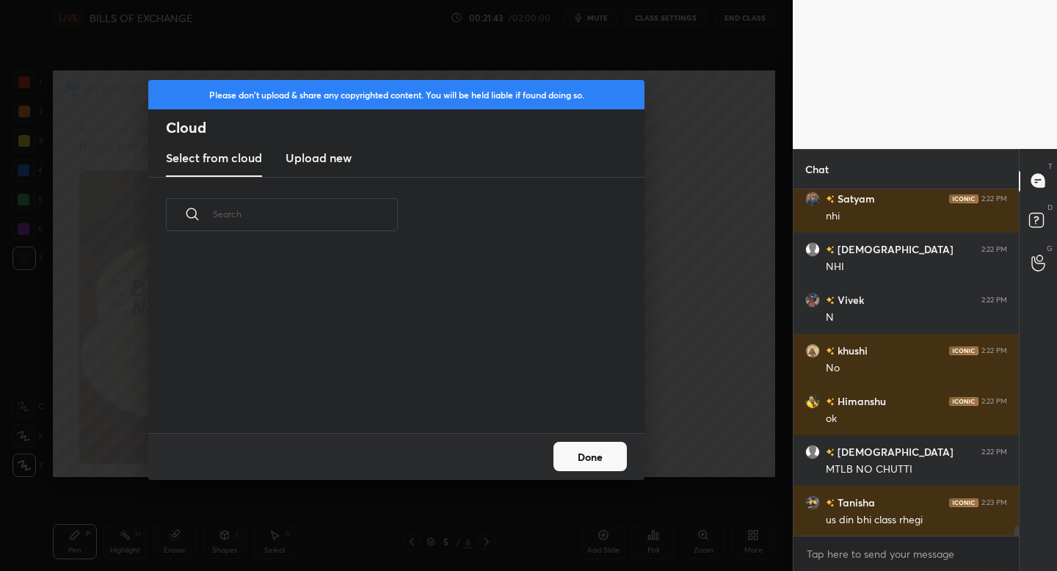
scroll to position [181, 471]
click at [345, 167] on new "Upload new" at bounding box center [318, 158] width 66 height 37
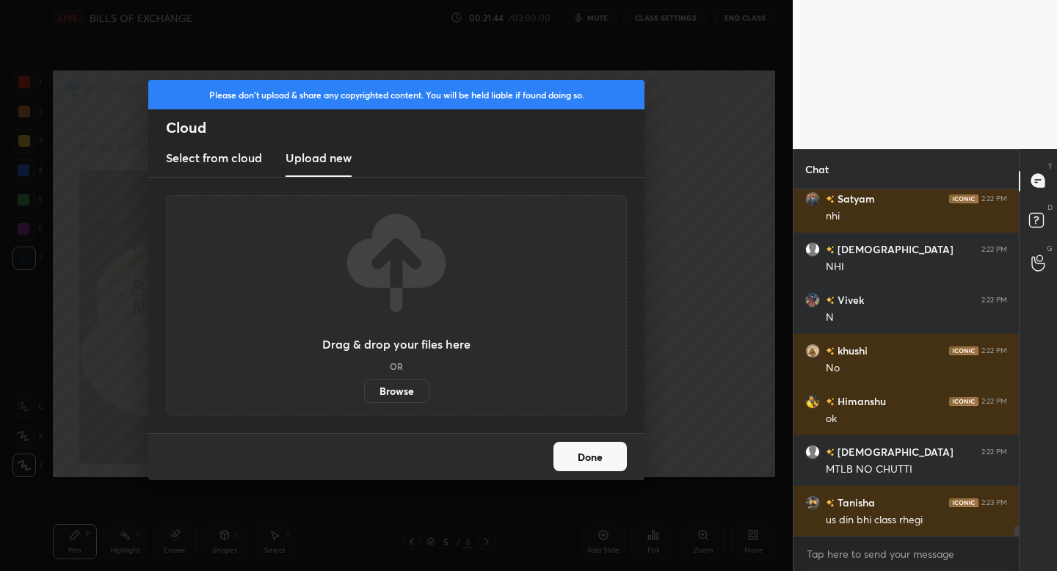
scroll to position [12213, 0]
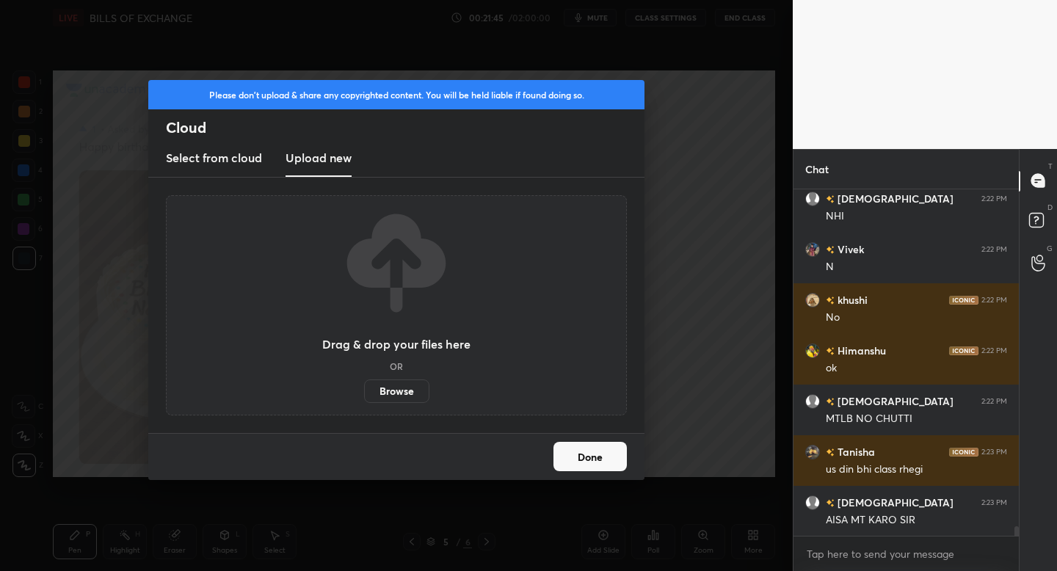
click at [397, 387] on label "Browse" at bounding box center [396, 390] width 65 height 23
click at [364, 387] on input "Browse" at bounding box center [364, 390] width 0 height 23
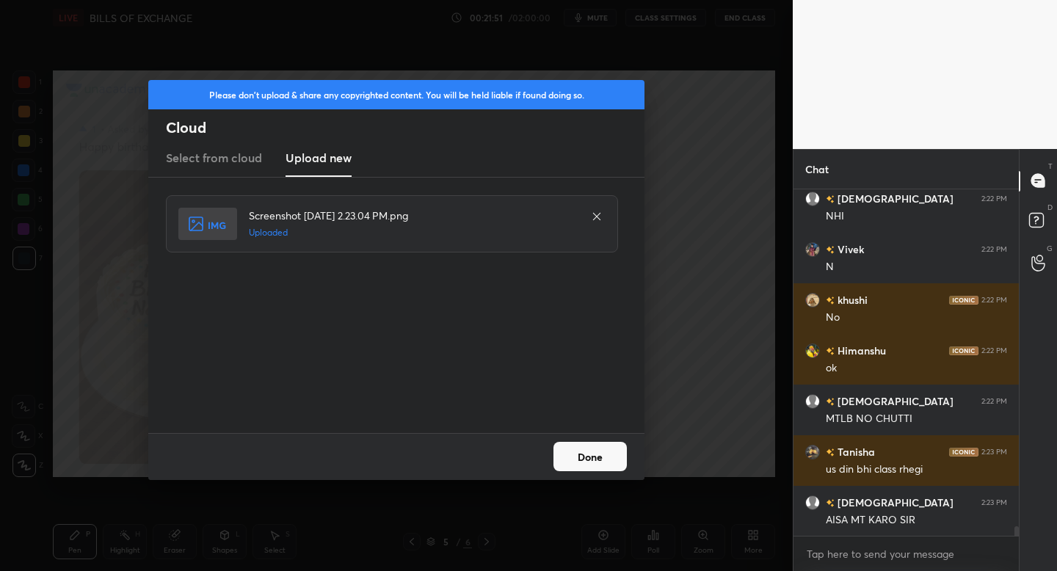
click at [598, 462] on button "Done" at bounding box center [589, 456] width 73 height 29
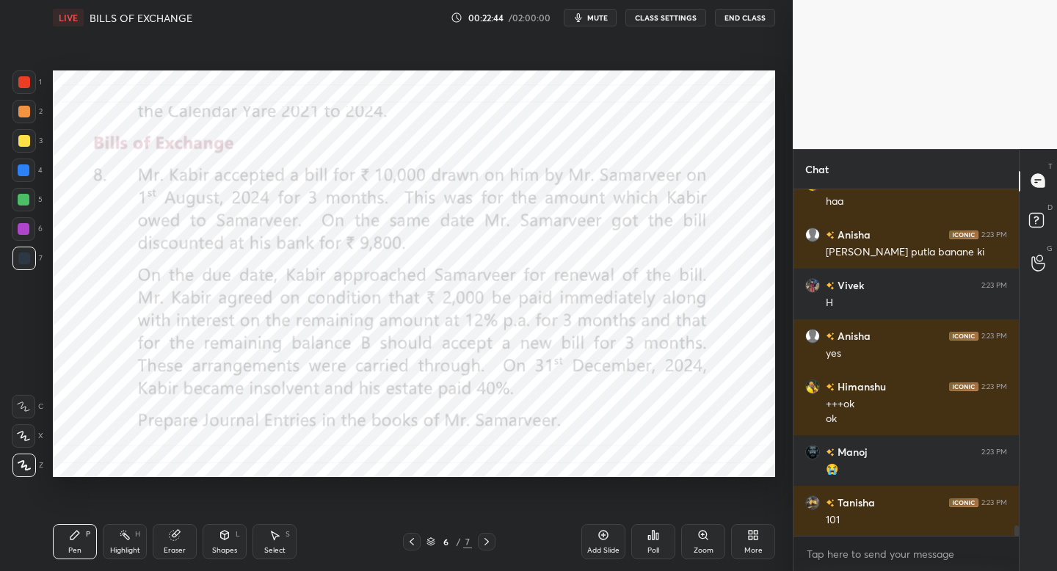
scroll to position [11570, 0]
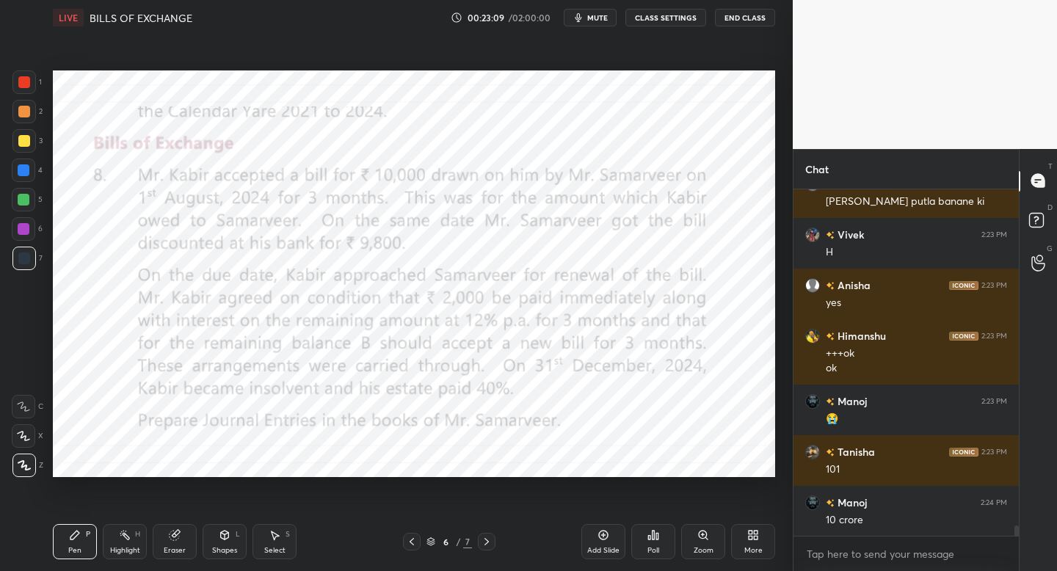
click at [592, 18] on span "mute" at bounding box center [597, 17] width 21 height 10
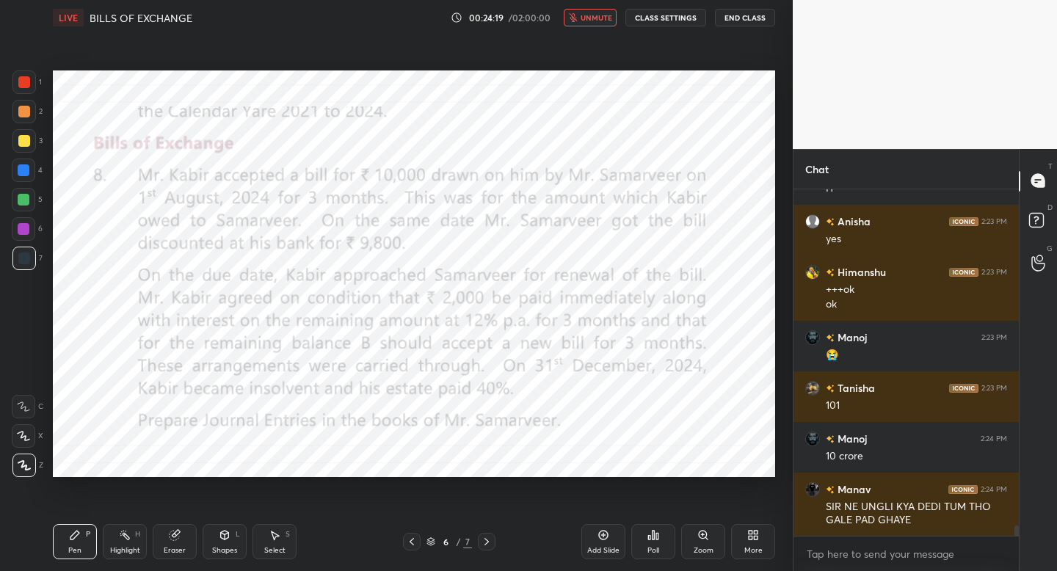
click at [592, 18] on span "unmute" at bounding box center [596, 17] width 32 height 10
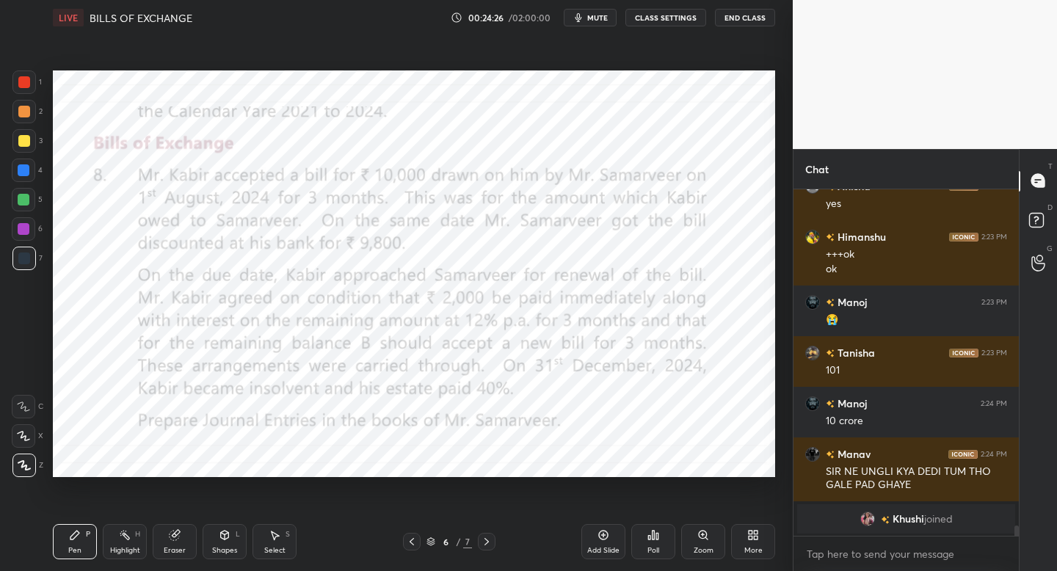
click at [592, 18] on span "mute" at bounding box center [597, 17] width 21 height 10
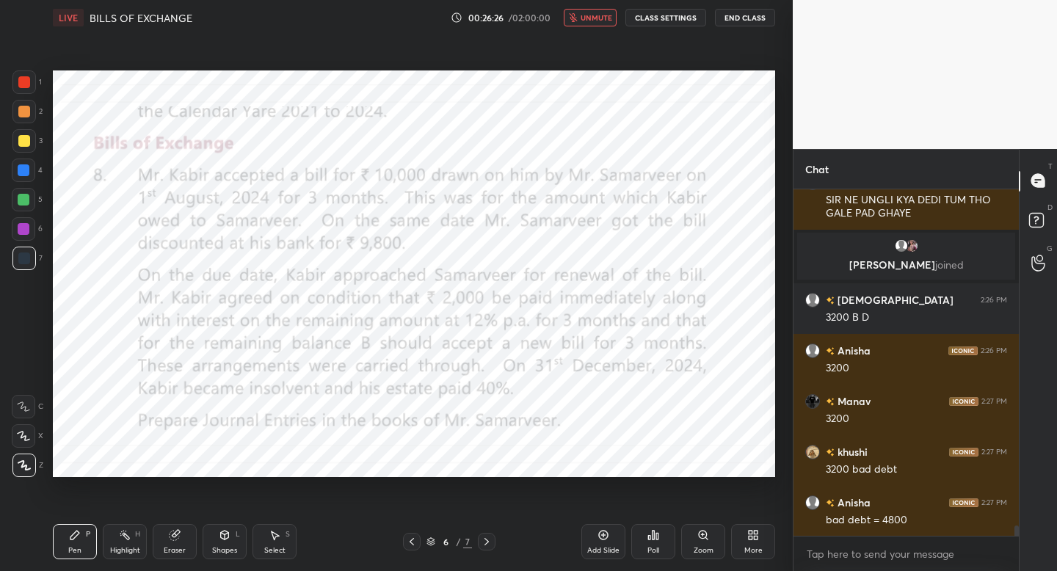
scroll to position [11743, 0]
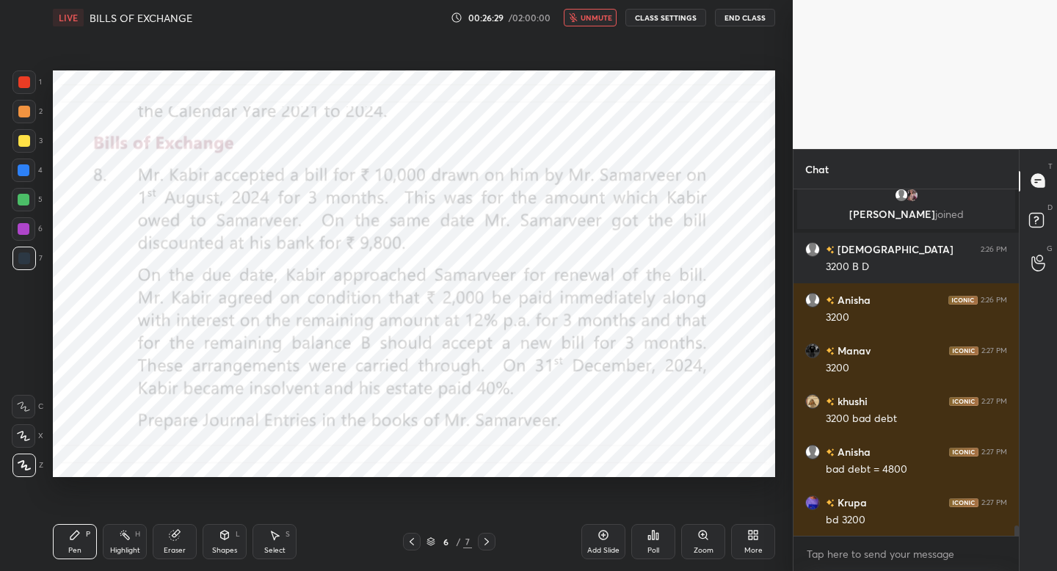
click at [575, 18] on icon "button" at bounding box center [573, 17] width 8 height 9
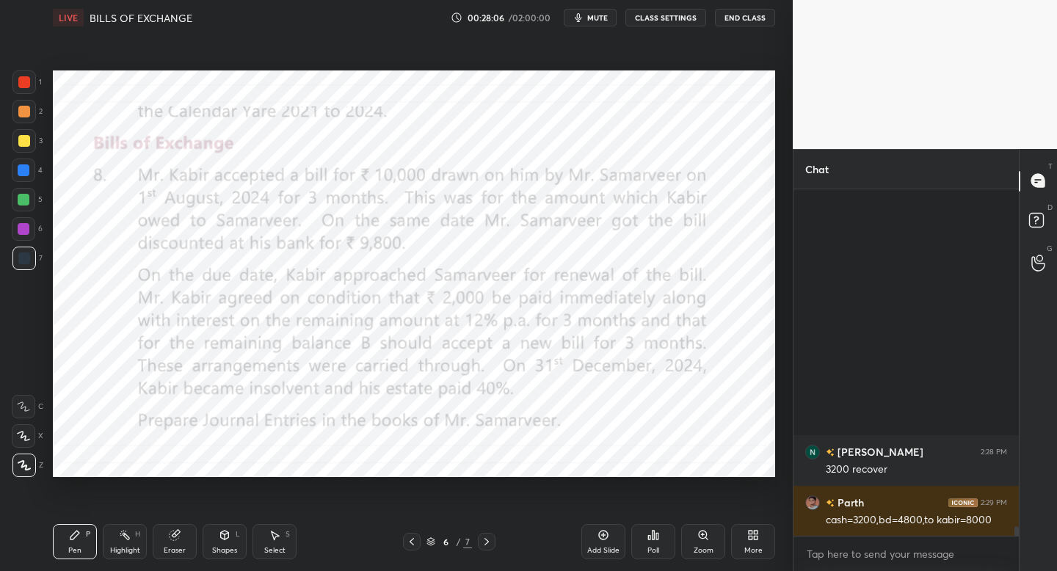
scroll to position [12755, 0]
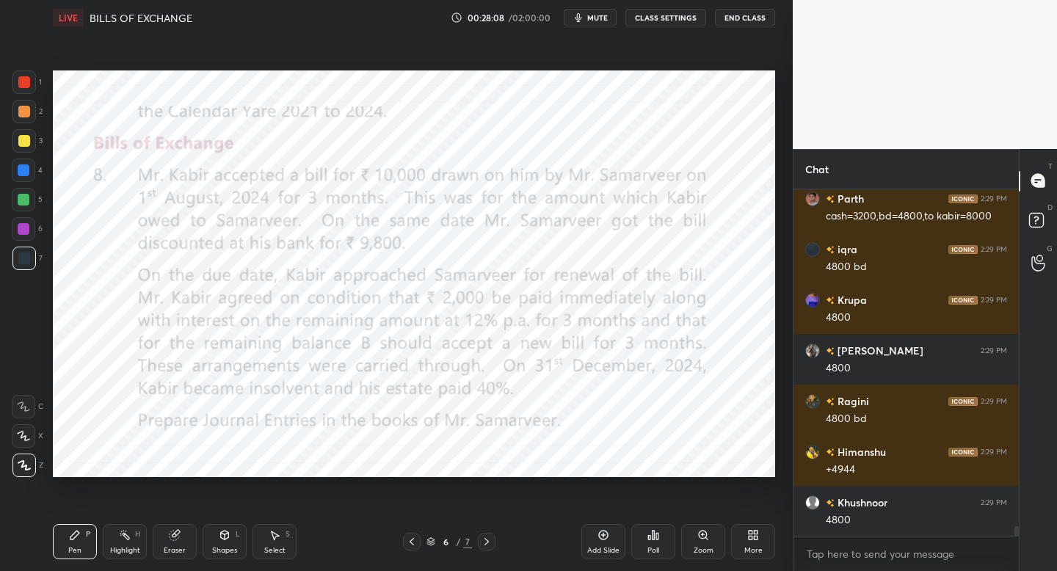
click at [757, 548] on div "More" at bounding box center [753, 550] width 18 height 7
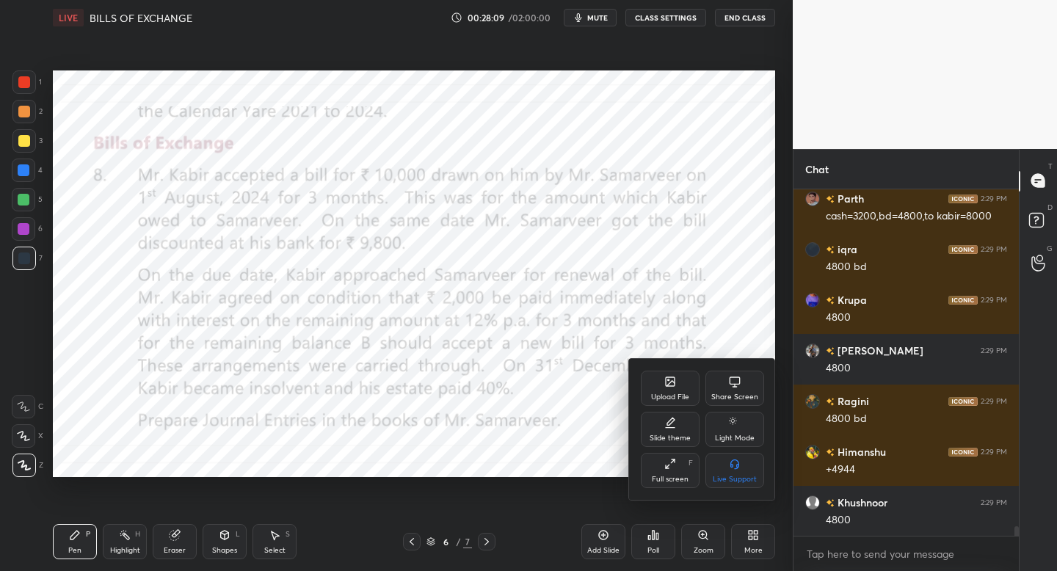
click at [668, 387] on icon at bounding box center [670, 382] width 12 height 12
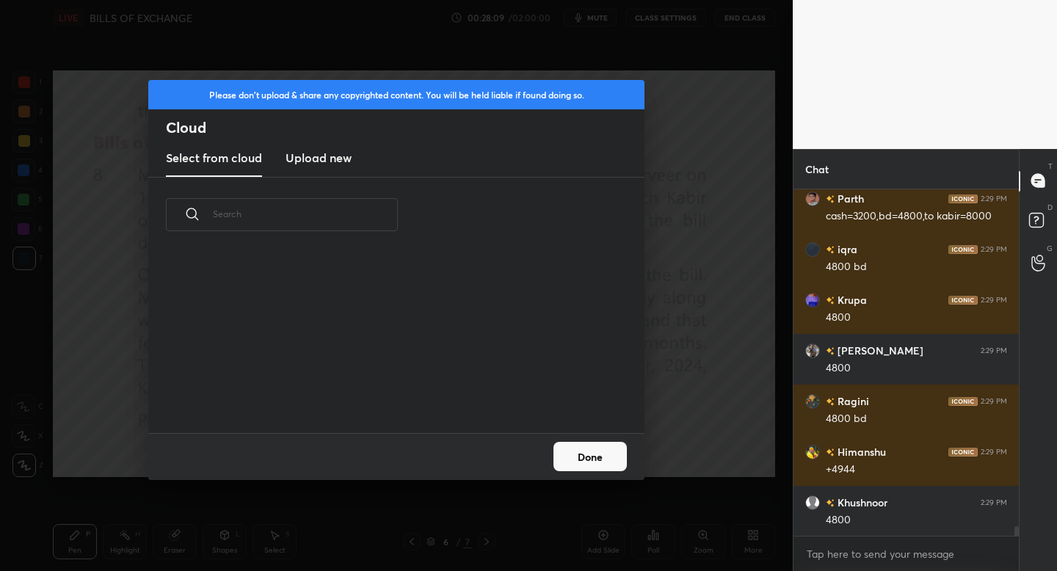
scroll to position [181, 471]
click at [320, 150] on h3 "Upload new" at bounding box center [318, 158] width 66 height 18
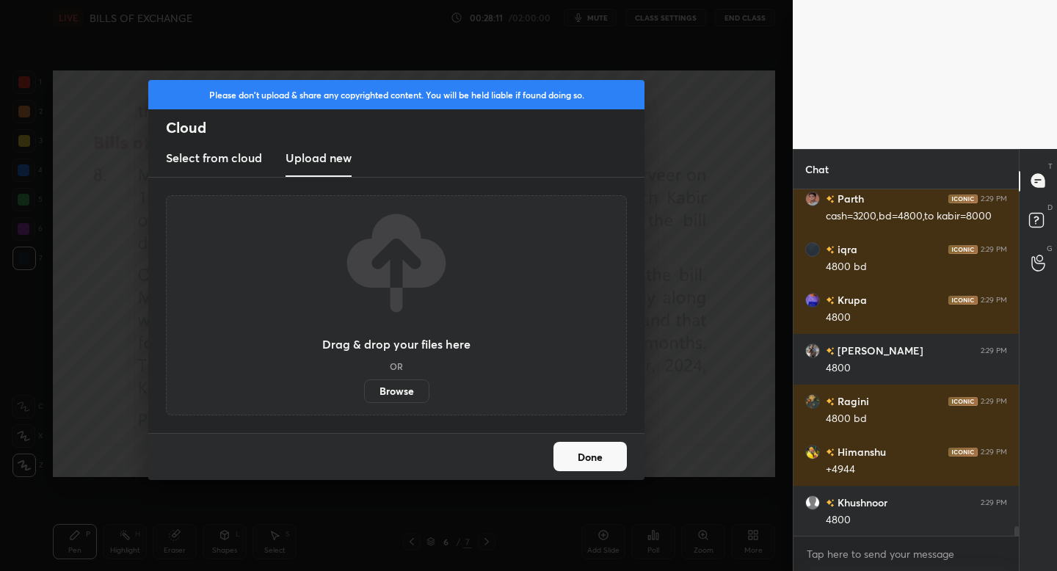
click at [393, 391] on label "Browse" at bounding box center [396, 390] width 65 height 23
click at [364, 391] on input "Browse" at bounding box center [364, 390] width 0 height 23
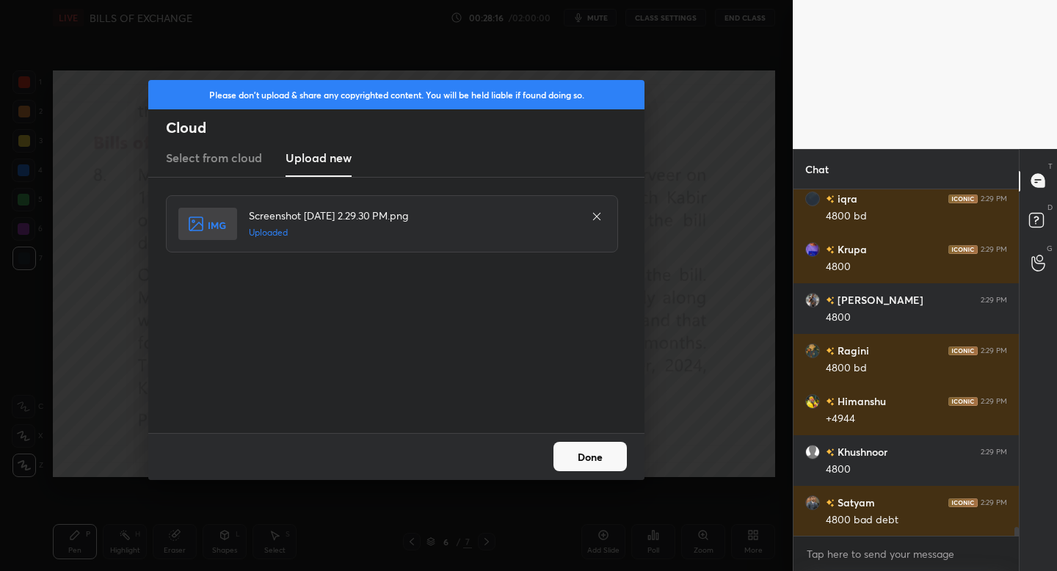
click at [598, 455] on button "Done" at bounding box center [589, 456] width 73 height 29
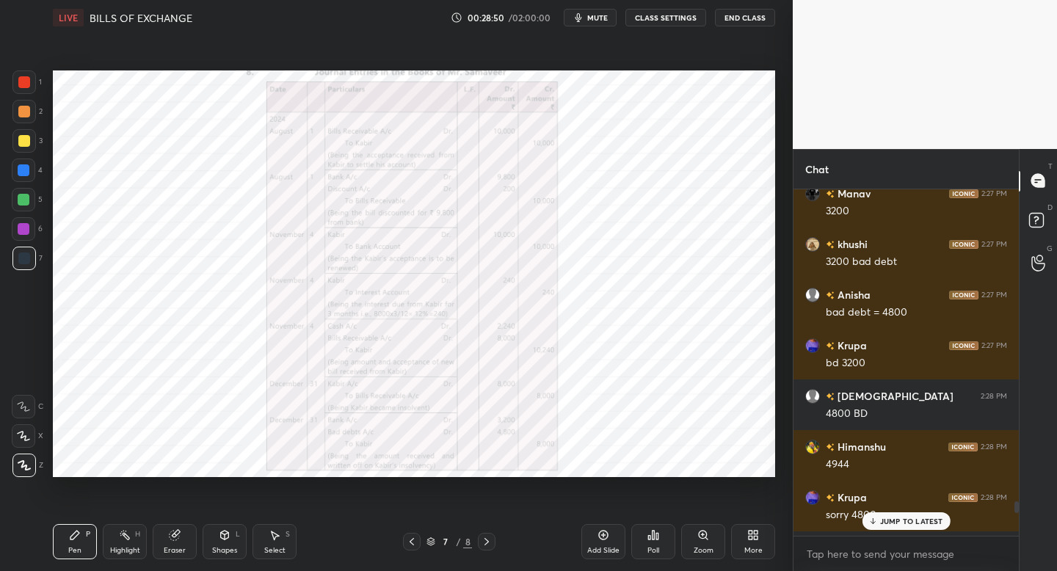
scroll to position [11943, 0]
click at [897, 522] on p "JUMP TO LATEST" at bounding box center [911, 521] width 63 height 9
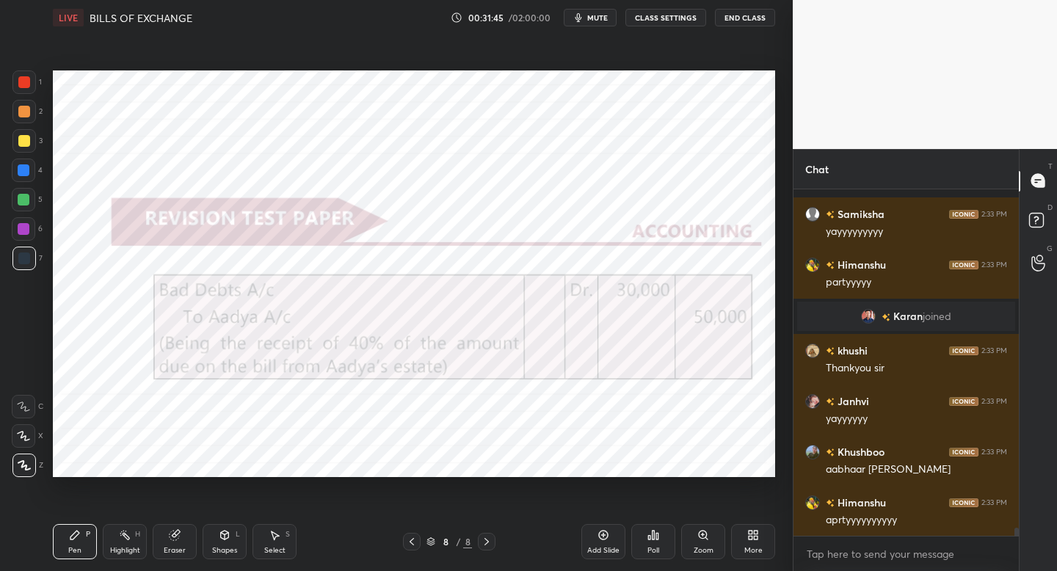
scroll to position [14771, 0]
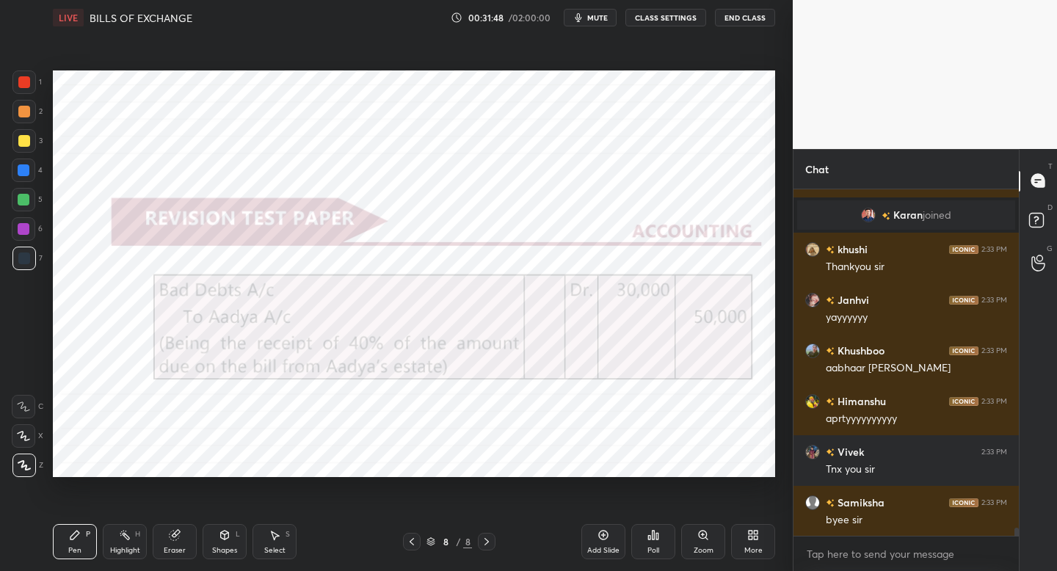
click at [741, 23] on button "End Class" at bounding box center [745, 18] width 60 height 18
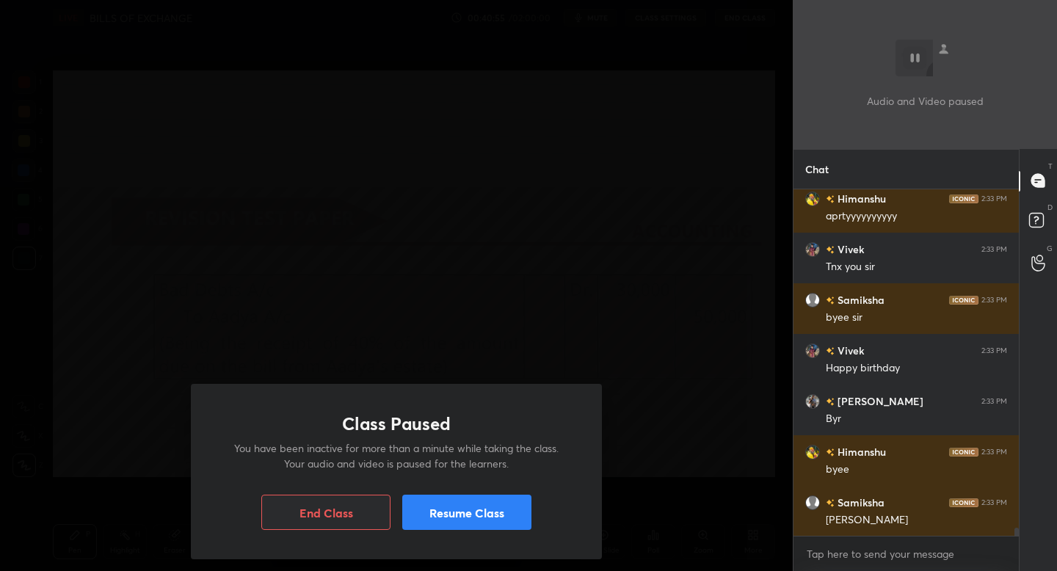
scroll to position [15009, 0]
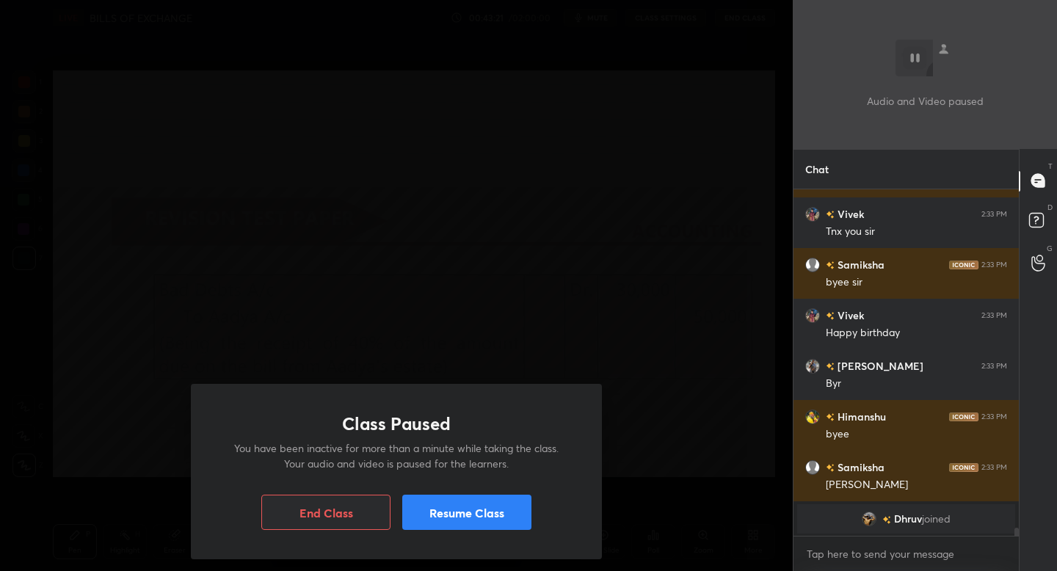
click at [368, 514] on button "End Class" at bounding box center [325, 512] width 129 height 35
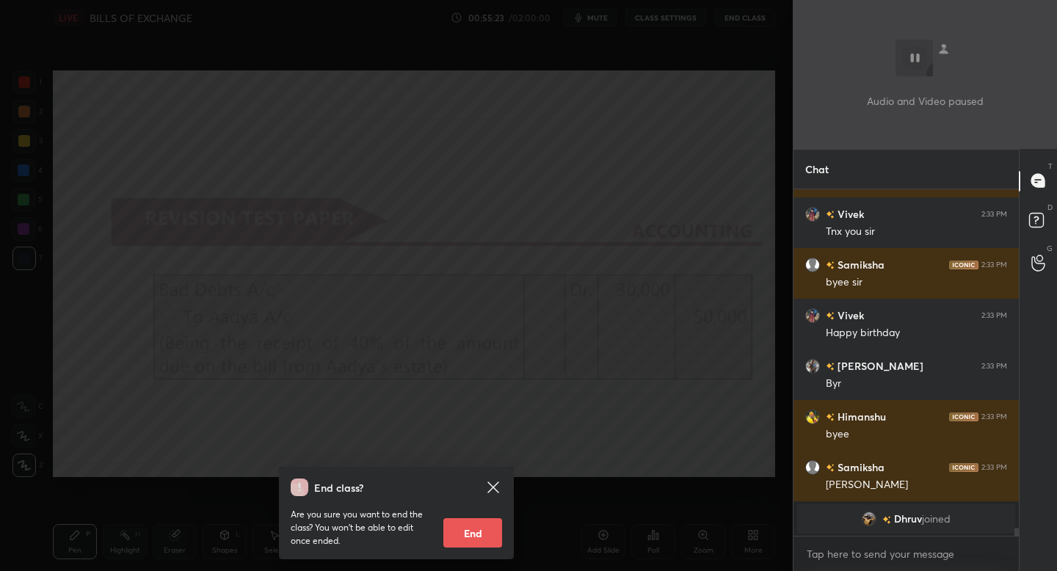
click at [451, 536] on button "End" at bounding box center [472, 532] width 59 height 29
type textarea "x"
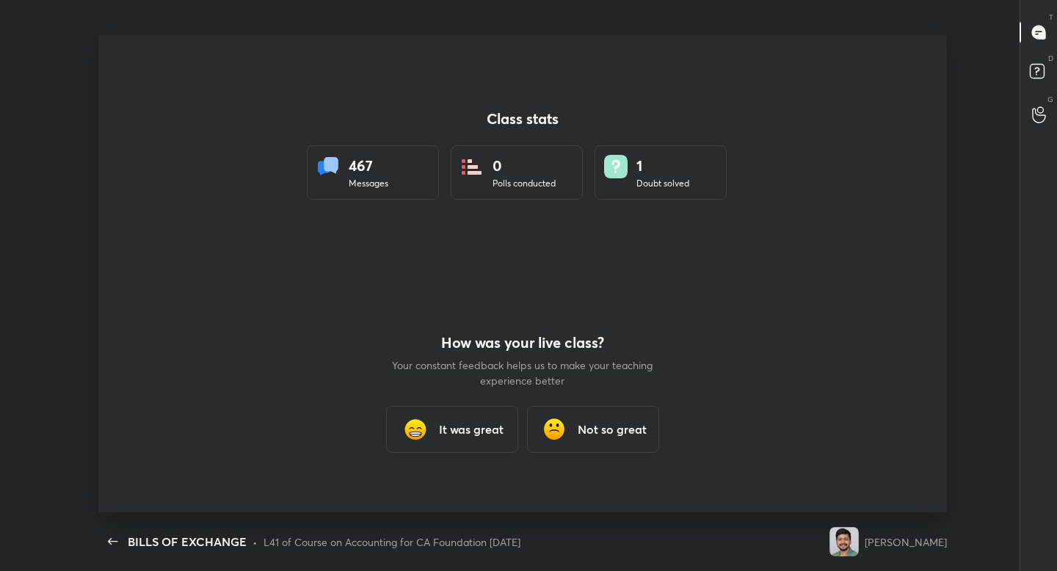
scroll to position [0, 0]
